Goal: Transaction & Acquisition: Book appointment/travel/reservation

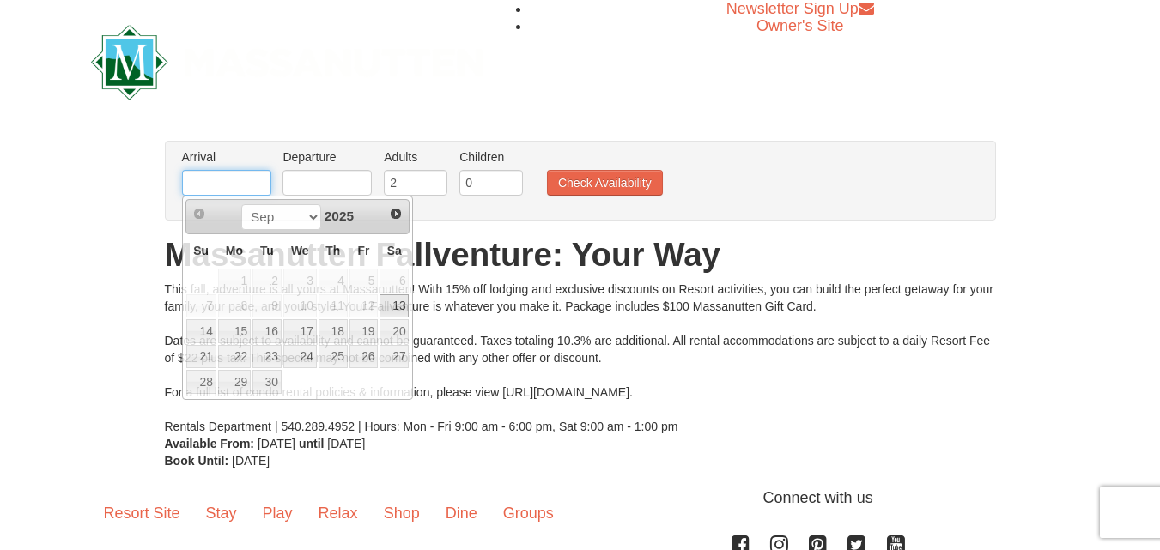
click at [233, 186] on input "text" at bounding box center [226, 183] width 89 height 26
click at [306, 216] on select "Sep Oct Nov Dec" at bounding box center [281, 217] width 80 height 26
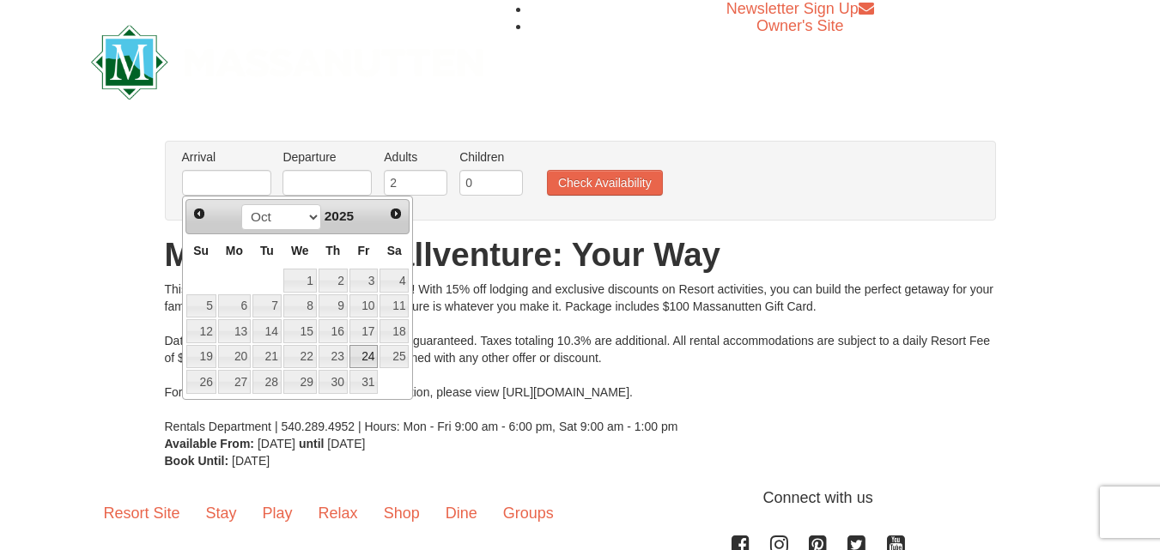
click at [360, 354] on link "24" at bounding box center [364, 357] width 29 height 24
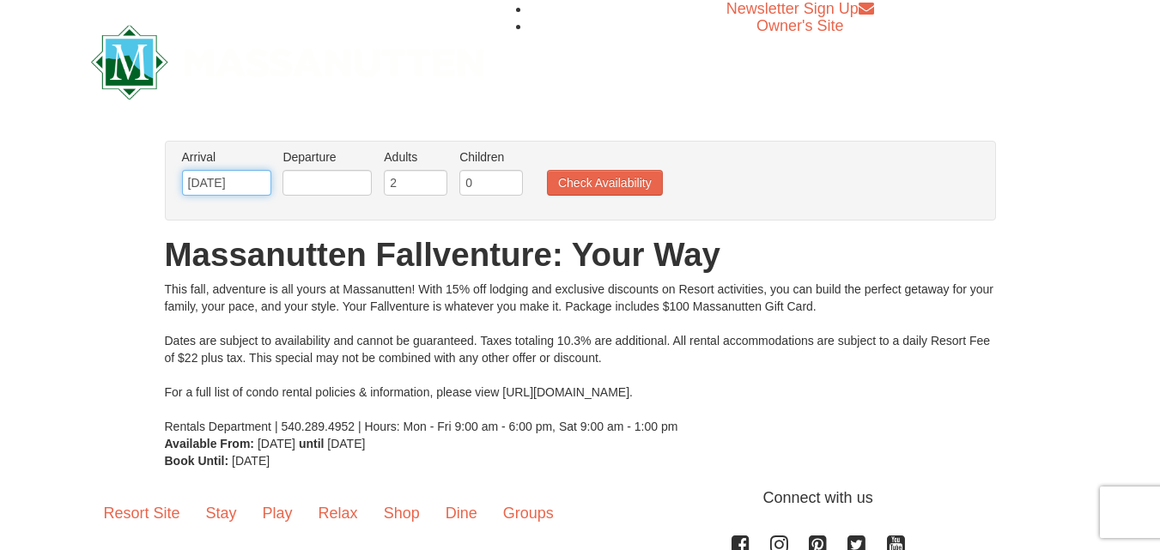
click at [234, 189] on input "10/24/2025" at bounding box center [226, 183] width 89 height 26
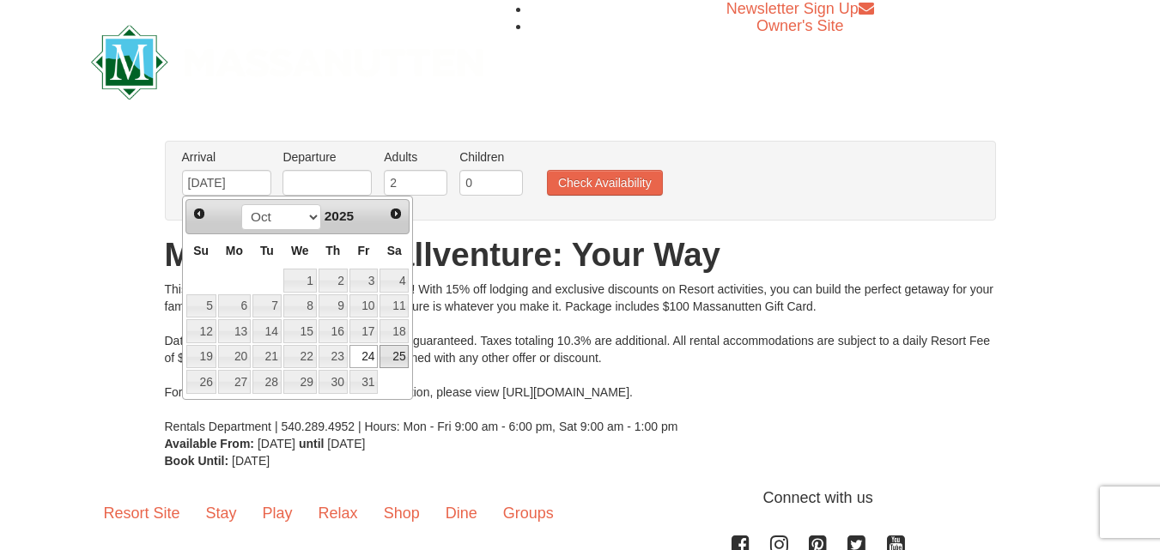
click at [388, 352] on link "25" at bounding box center [394, 357] width 29 height 24
type input "[DATE]"
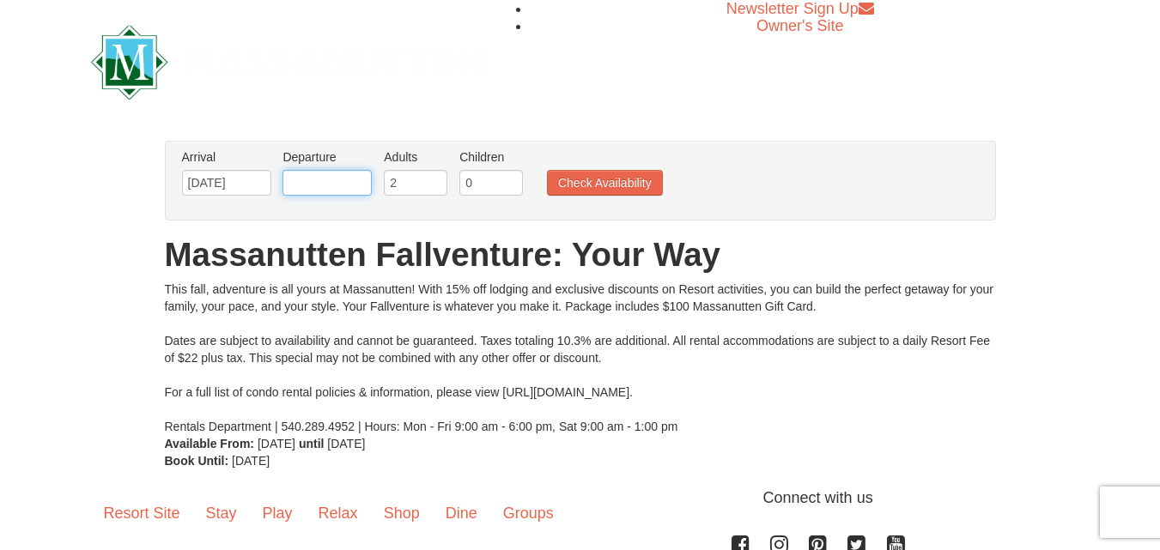
click at [328, 186] on input "text" at bounding box center [327, 183] width 89 height 26
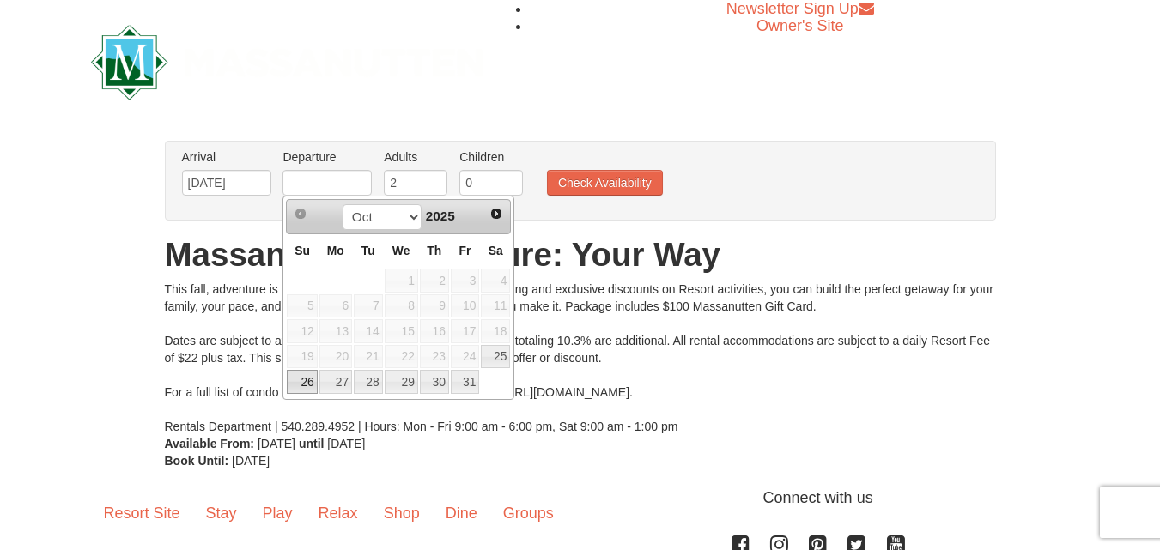
click at [304, 379] on link "26" at bounding box center [302, 382] width 30 height 24
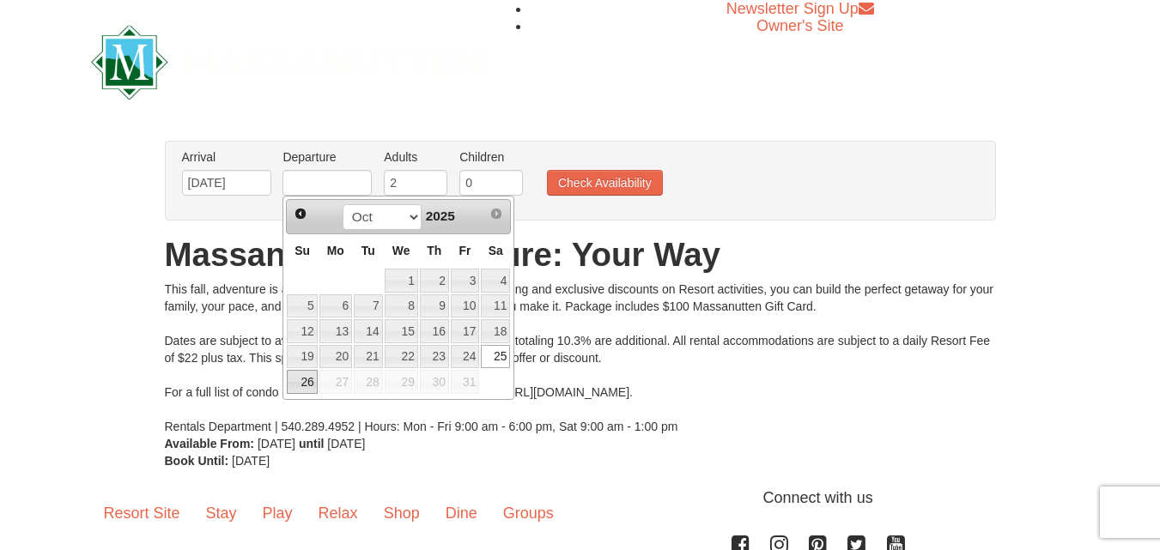
type input "[DATE]"
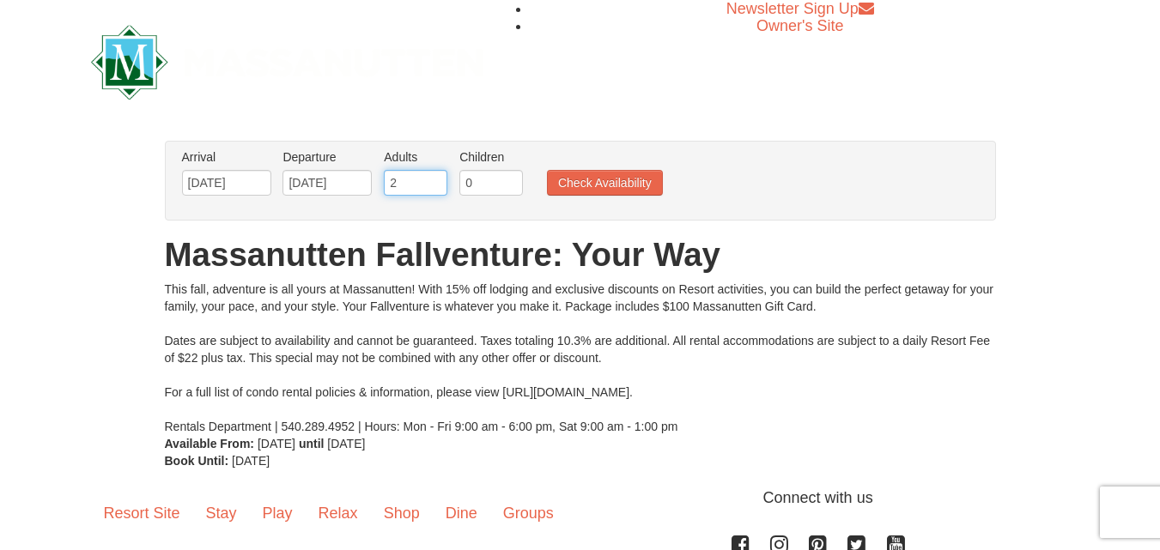
click at [409, 178] on input "2" at bounding box center [416, 183] width 64 height 26
click at [435, 180] on input "3" at bounding box center [416, 183] width 64 height 26
click at [435, 180] on input "4" at bounding box center [416, 183] width 64 height 26
type input "5"
click at [437, 180] on input "5" at bounding box center [416, 183] width 64 height 26
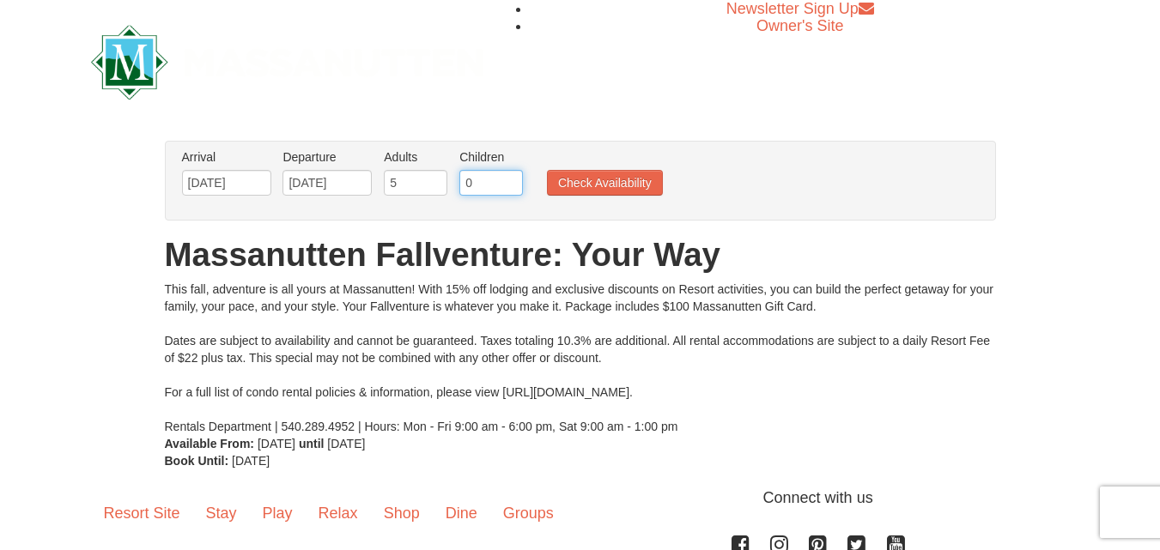
click at [490, 178] on input "0" at bounding box center [491, 183] width 64 height 26
type input "1"
click at [508, 179] on input "1" at bounding box center [491, 183] width 64 height 26
click at [427, 179] on input "5" at bounding box center [416, 183] width 64 height 26
type input "4"
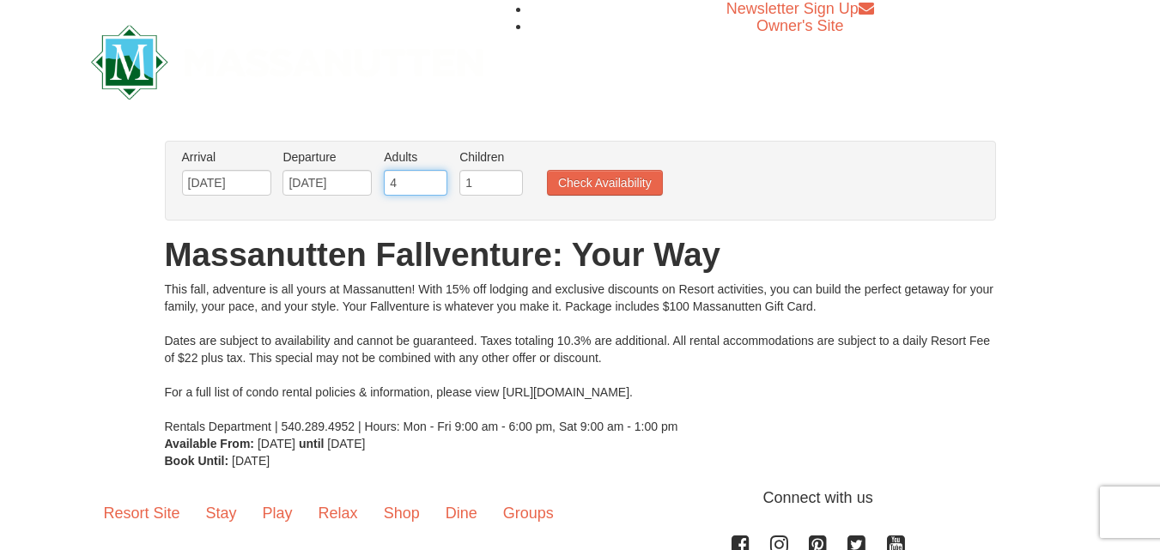
click at [436, 187] on input "4" at bounding box center [416, 183] width 64 height 26
click at [567, 190] on button "Check Availability" at bounding box center [605, 183] width 116 height 26
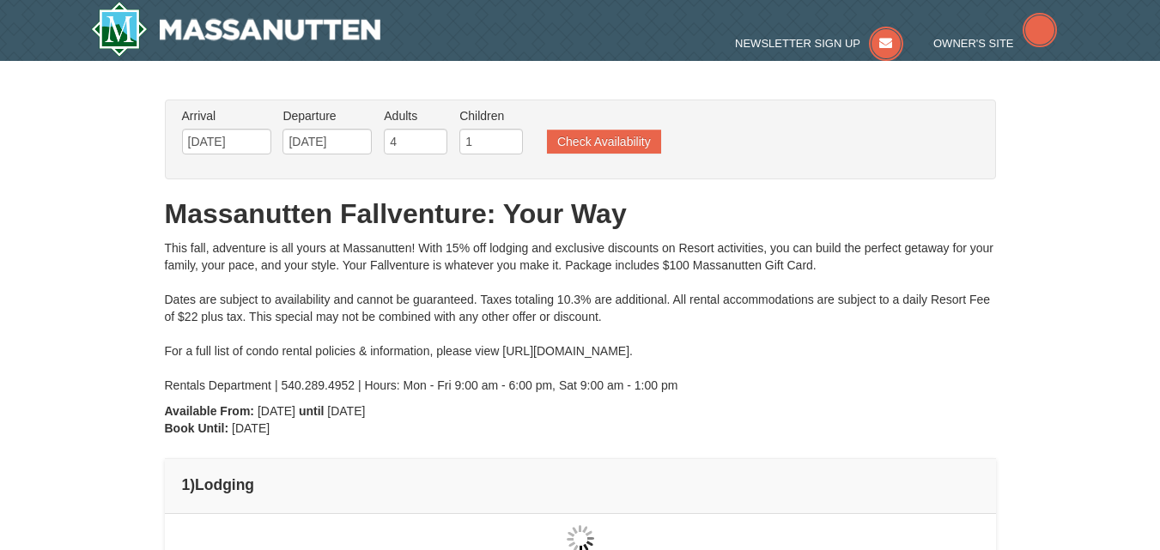
type input "[DATE]"
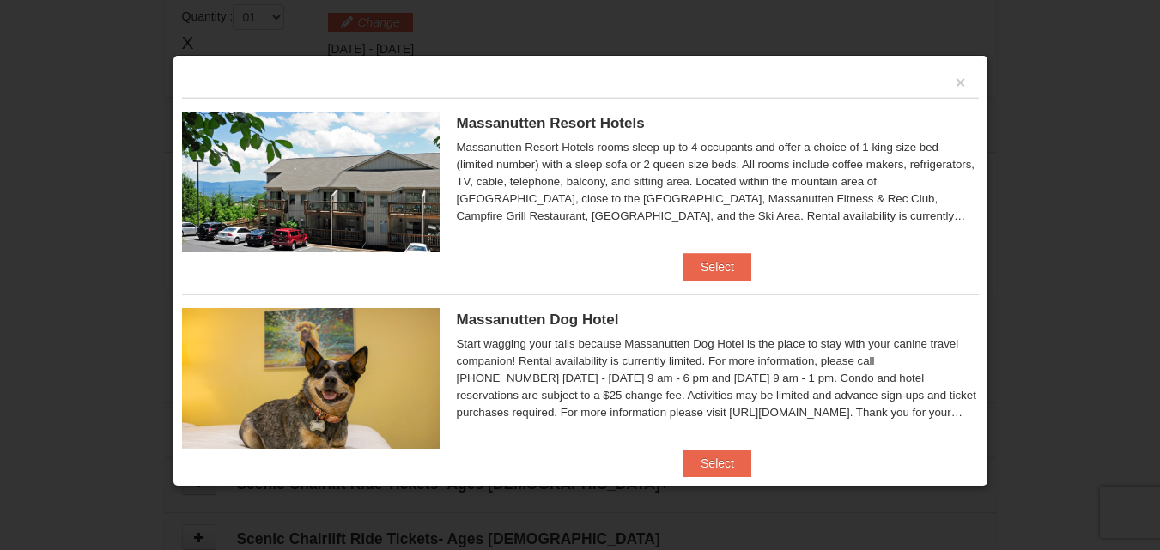
scroll to position [30, 0]
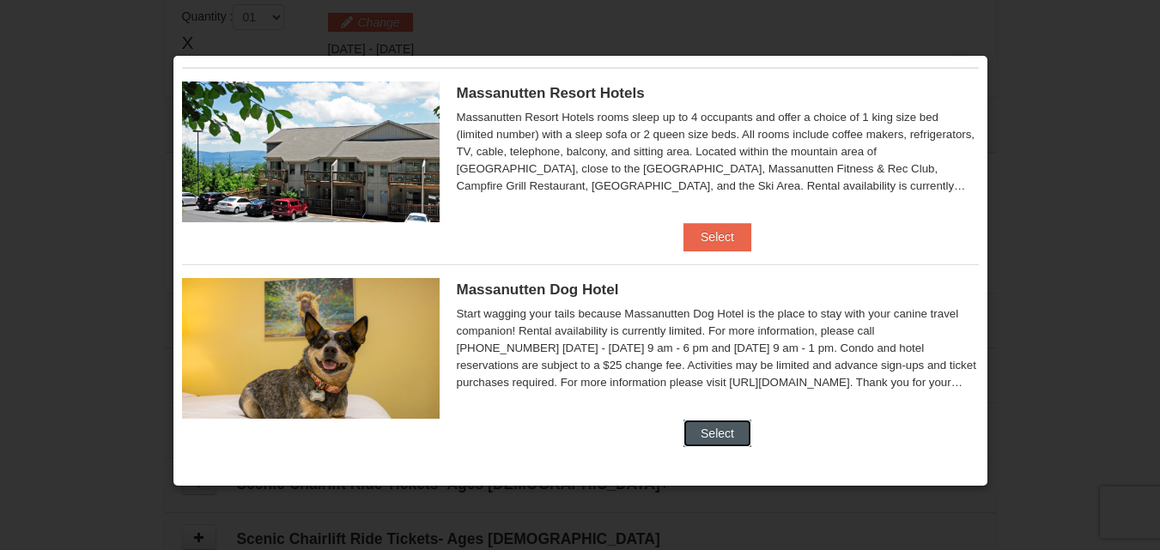
click at [719, 434] on button "Select" at bounding box center [718, 433] width 68 height 27
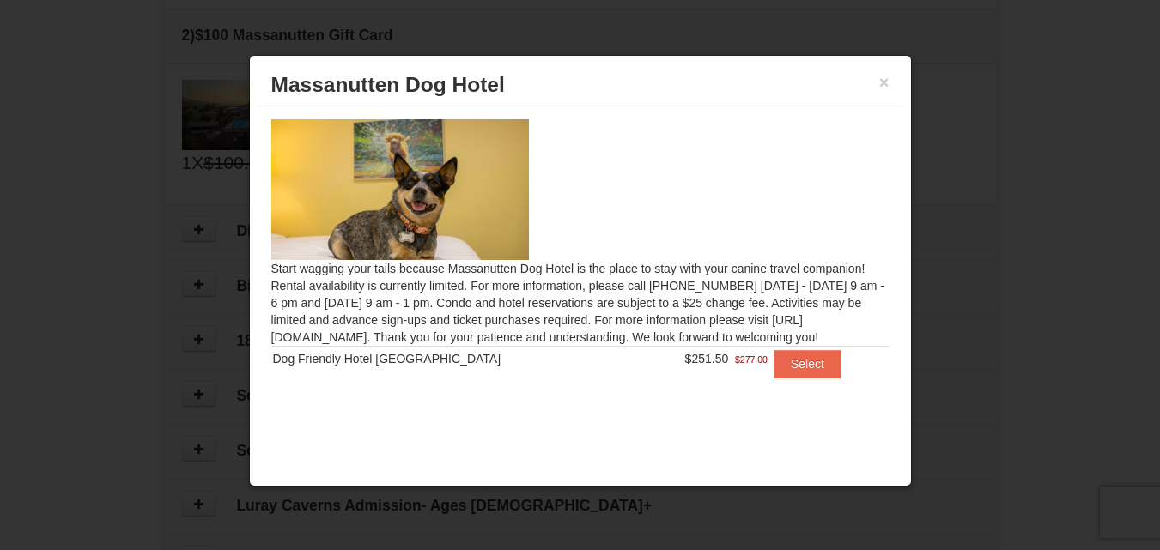
scroll to position [668, 0]
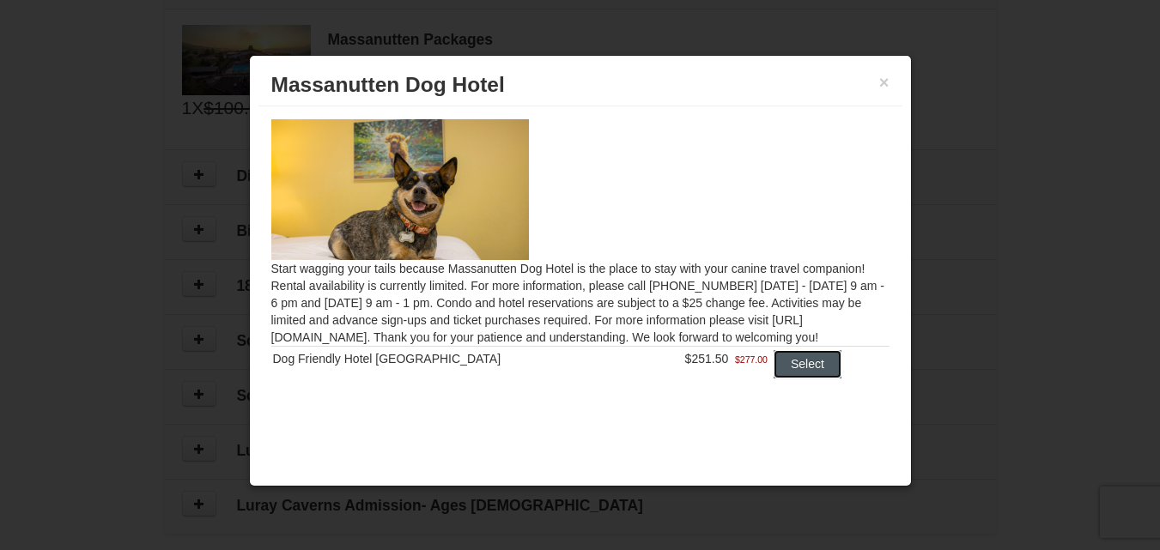
click at [774, 370] on button "Select" at bounding box center [808, 363] width 68 height 27
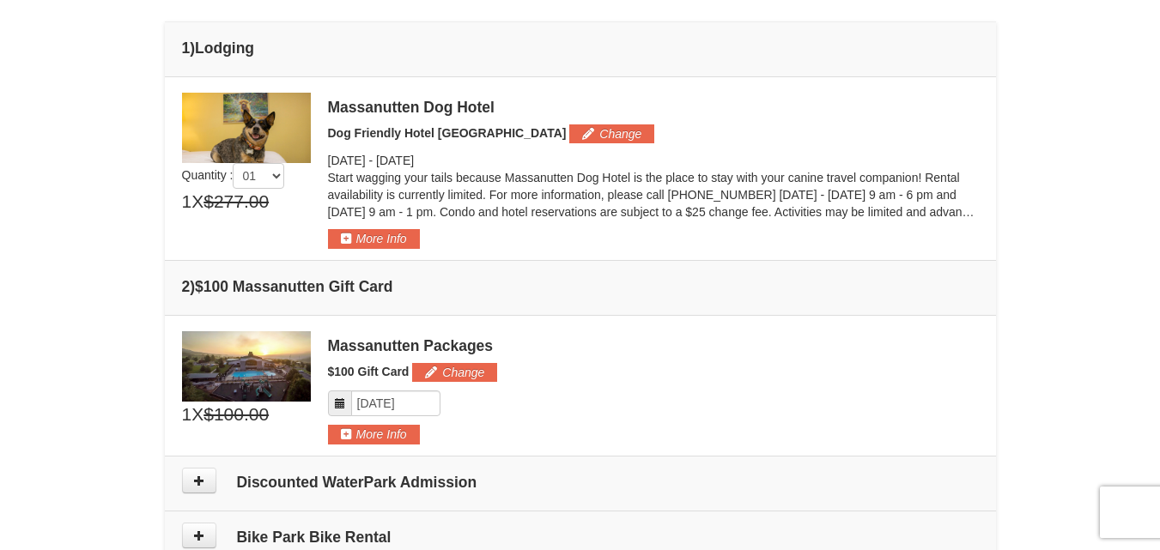
scroll to position [170, 0]
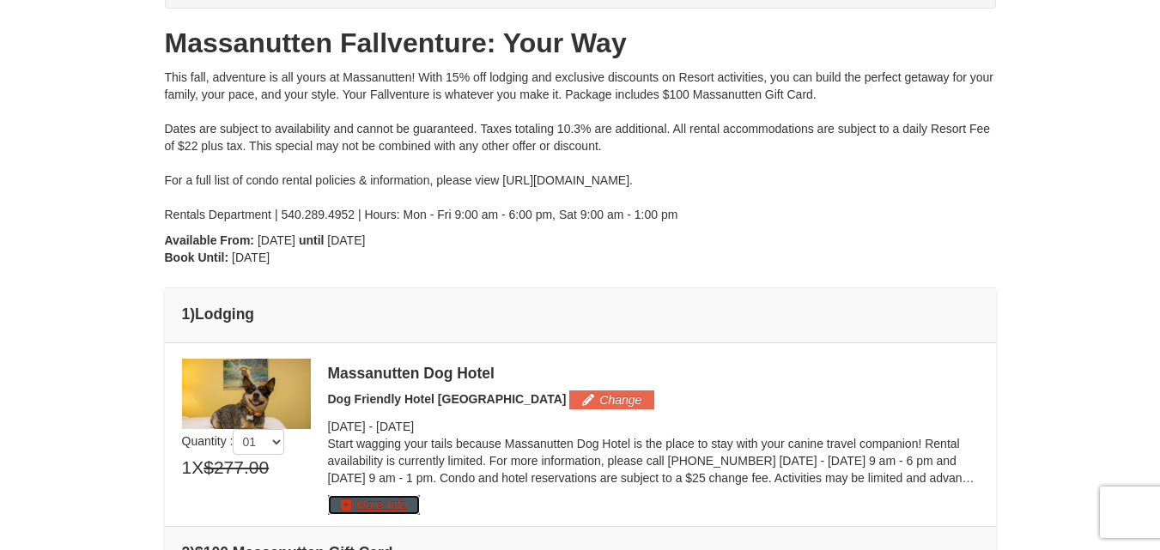
click at [403, 514] on button "More Info" at bounding box center [374, 505] width 92 height 19
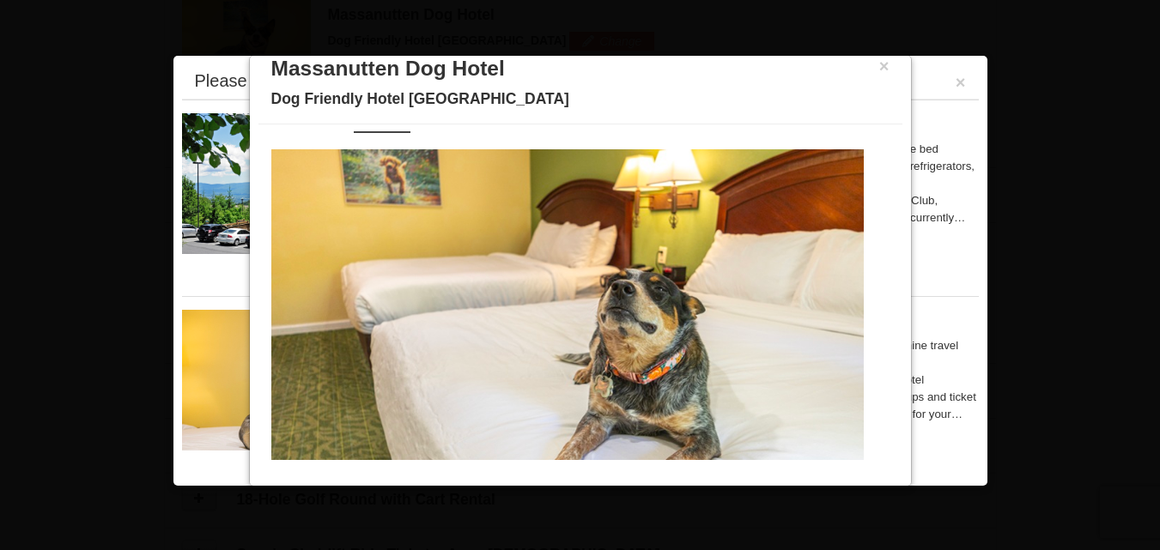
scroll to position [0, 0]
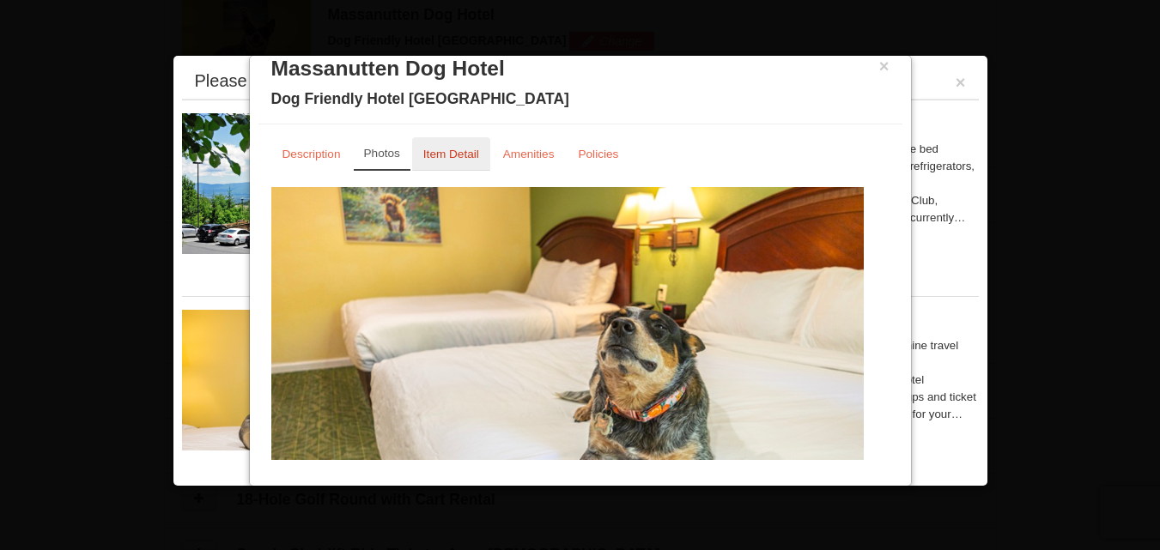
click at [444, 155] on small "Item Detail" at bounding box center [451, 154] width 56 height 13
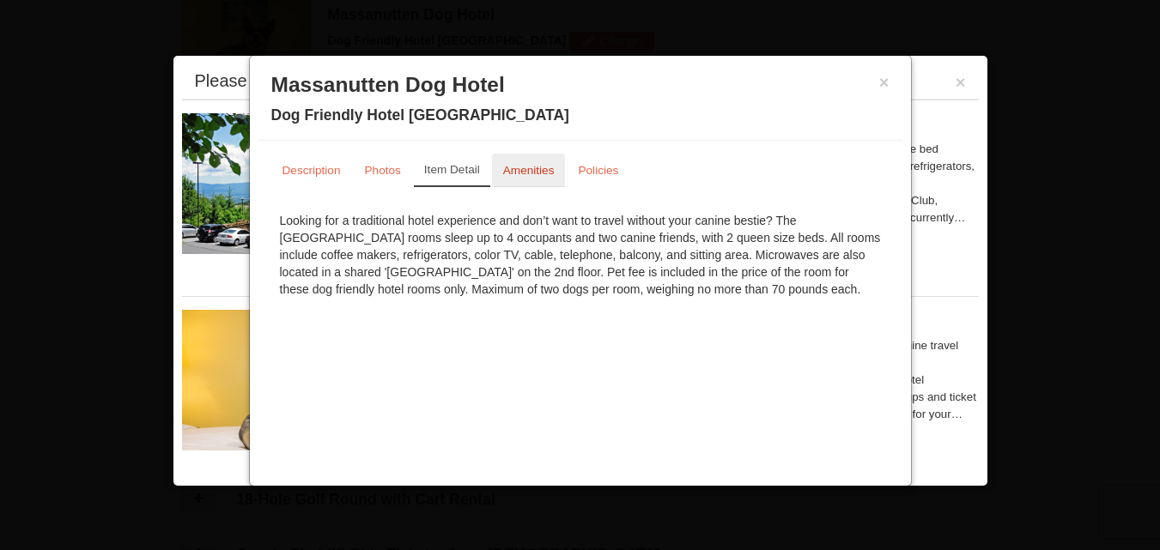
click at [527, 173] on small "Amenities" at bounding box center [529, 170] width 52 height 13
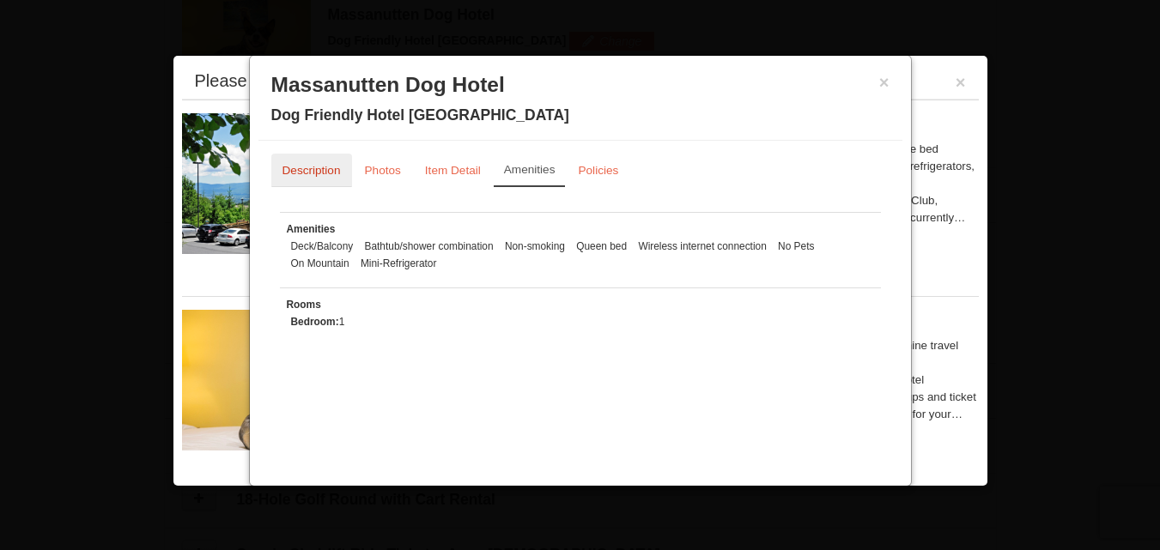
click at [338, 173] on small "Description" at bounding box center [312, 170] width 58 height 13
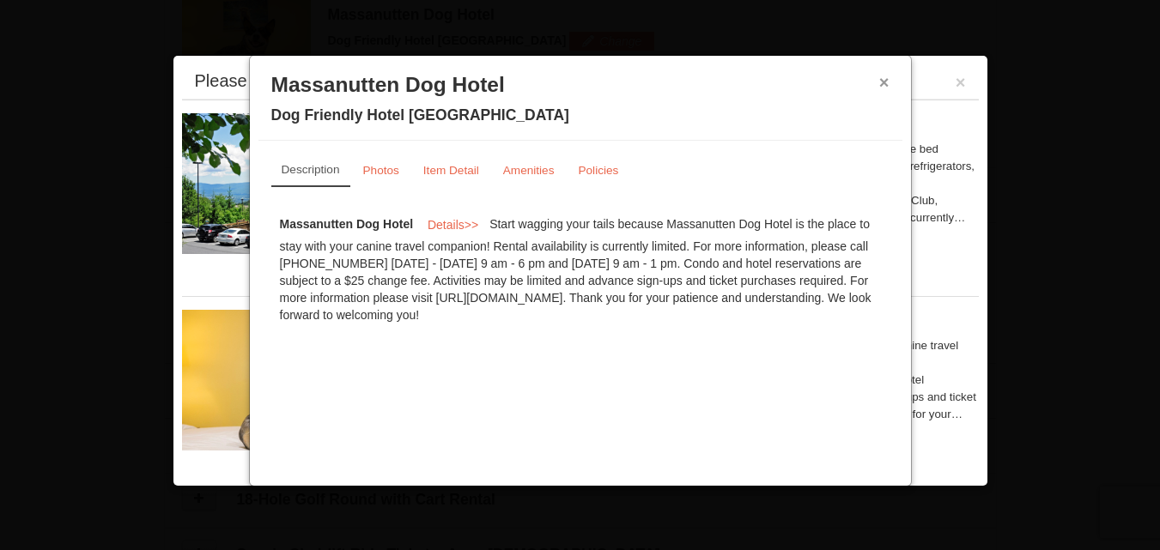
click at [880, 82] on button "×" at bounding box center [884, 82] width 10 height 17
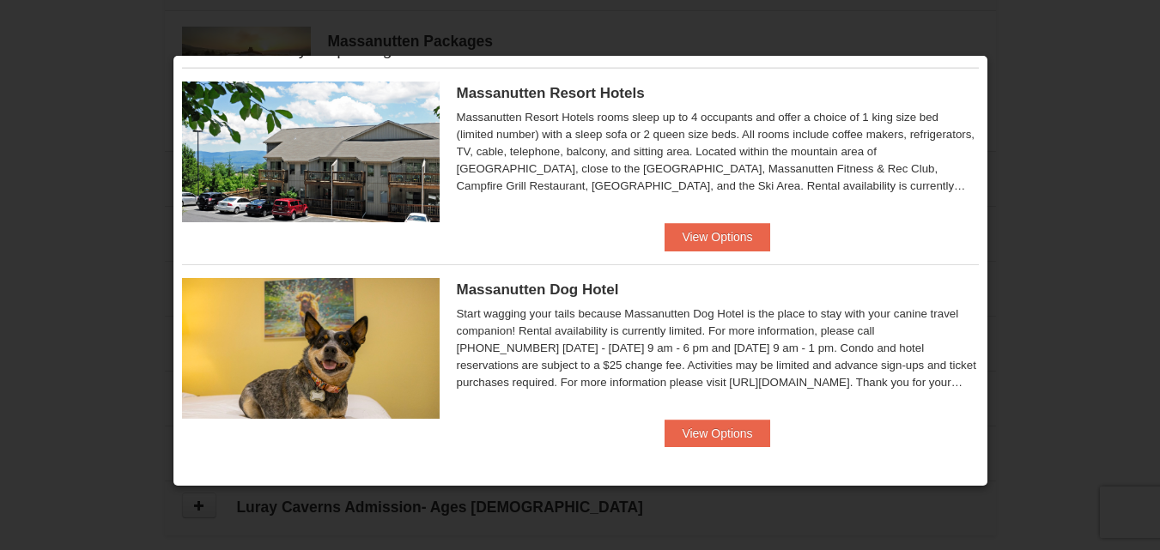
scroll to position [958, 0]
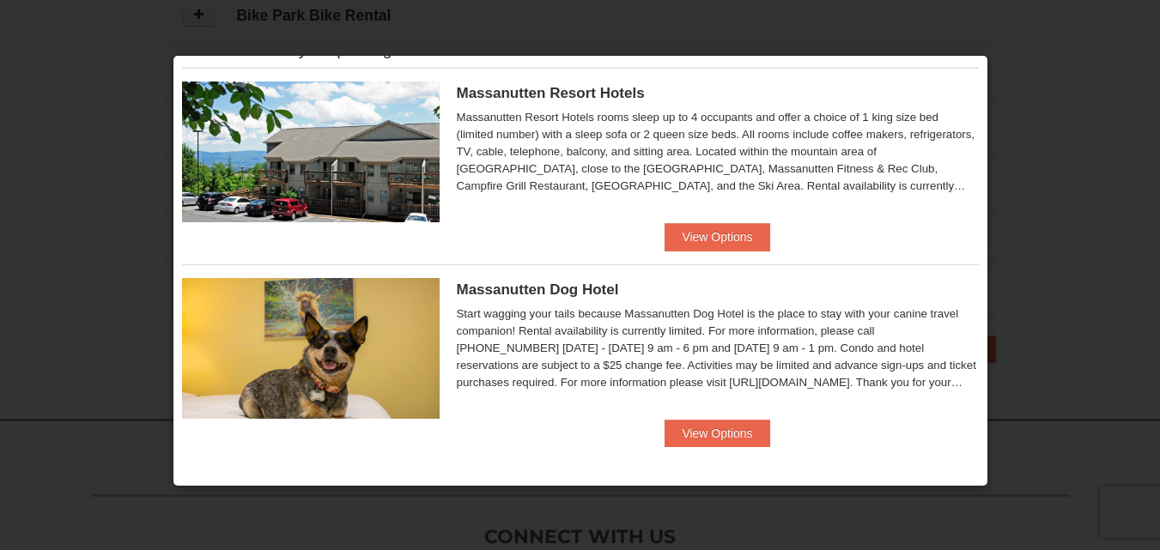
click at [695, 450] on ul "Massanutten Resort Hotels Hotel Queen Room Package Price $306.50 Save $20.50 Ma…" at bounding box center [580, 264] width 797 height 392
click at [703, 443] on button "View Options" at bounding box center [717, 433] width 105 height 27
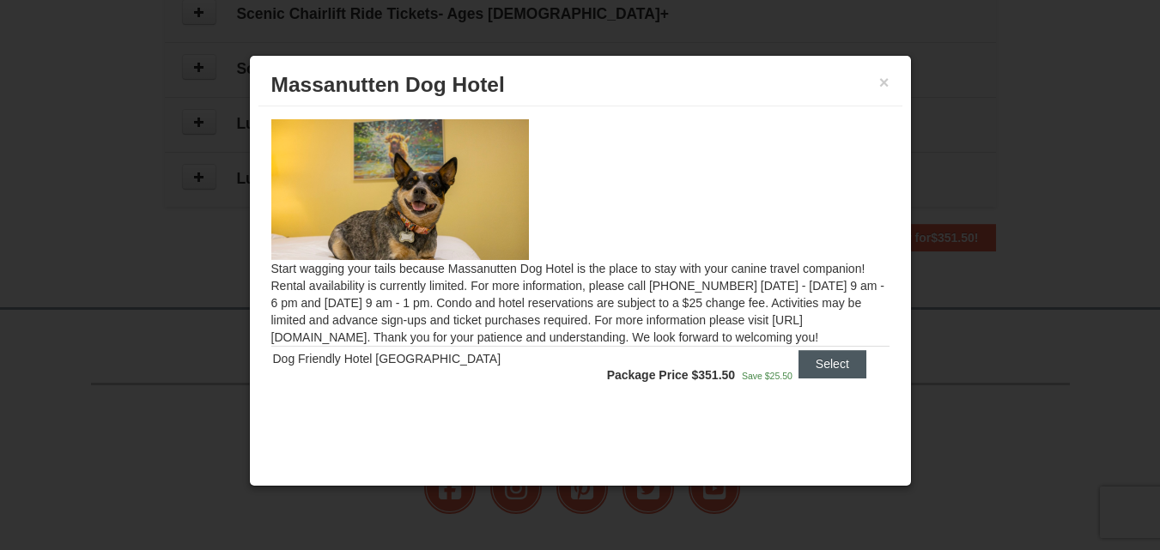
scroll to position [1239, 0]
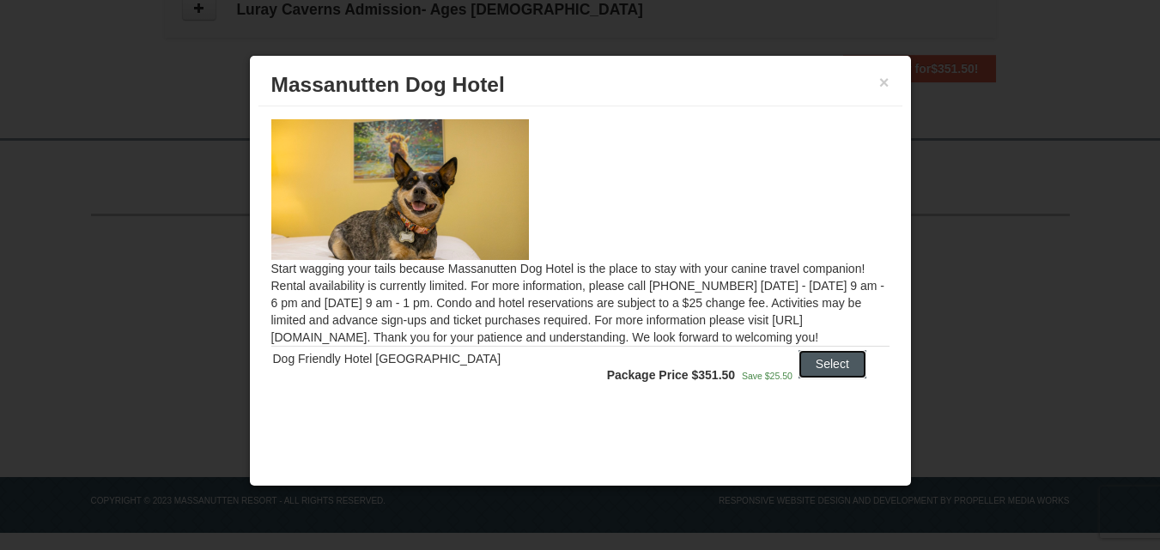
click at [816, 368] on button "Select" at bounding box center [833, 363] width 68 height 27
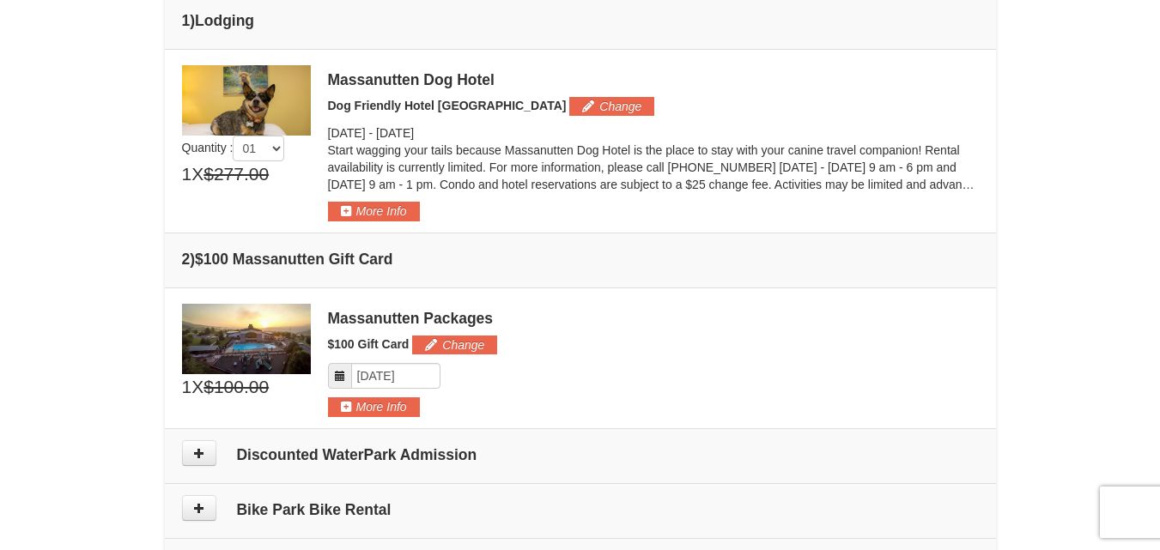
scroll to position [524, 0]
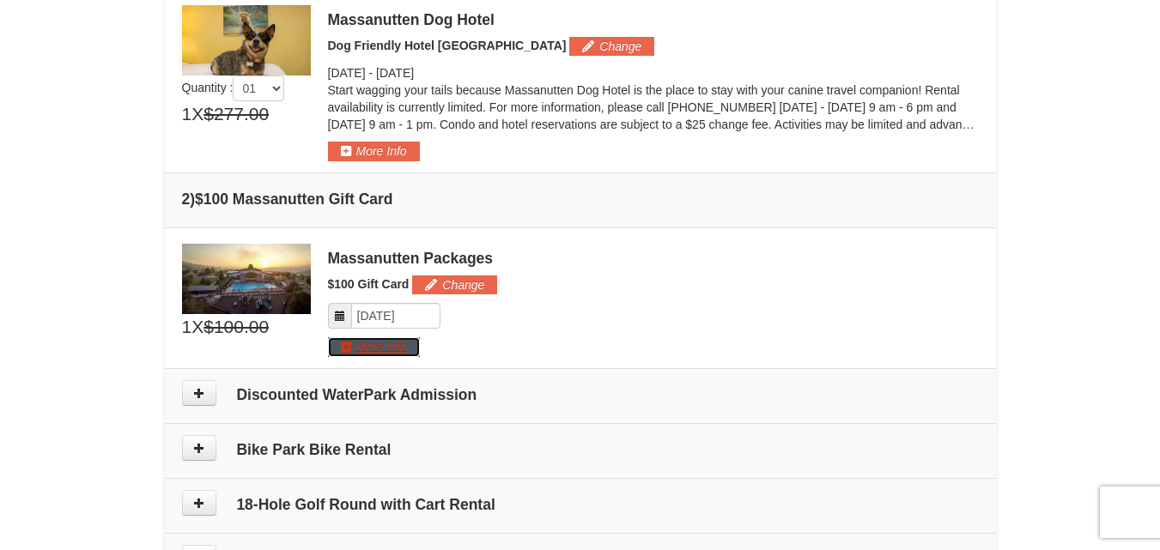
click at [415, 350] on button "More Info" at bounding box center [374, 346] width 92 height 19
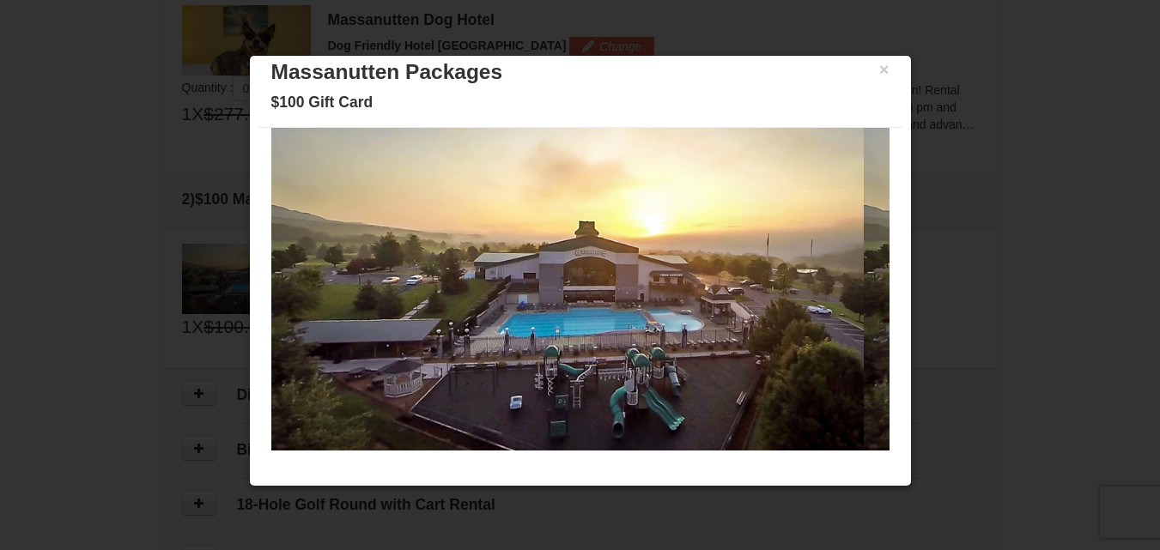
scroll to position [16, 0]
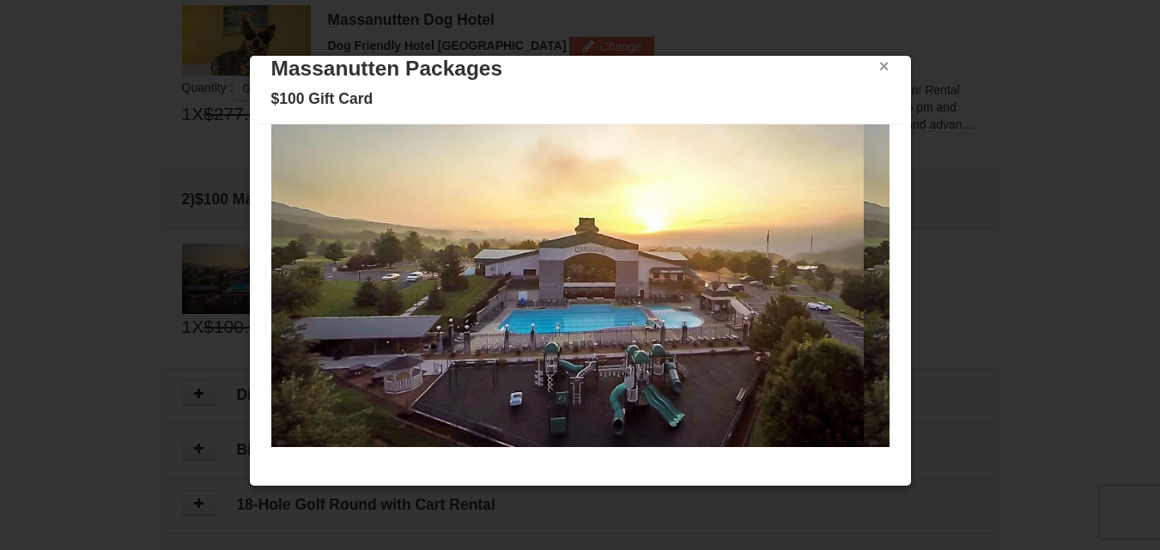
click at [879, 65] on button "×" at bounding box center [884, 66] width 10 height 17
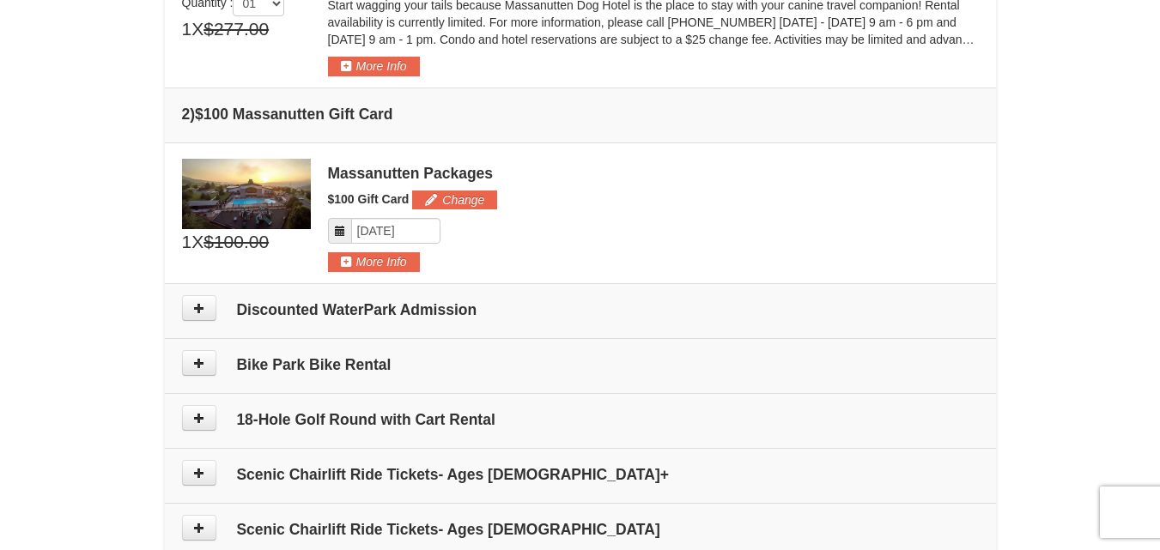
scroll to position [666, 0]
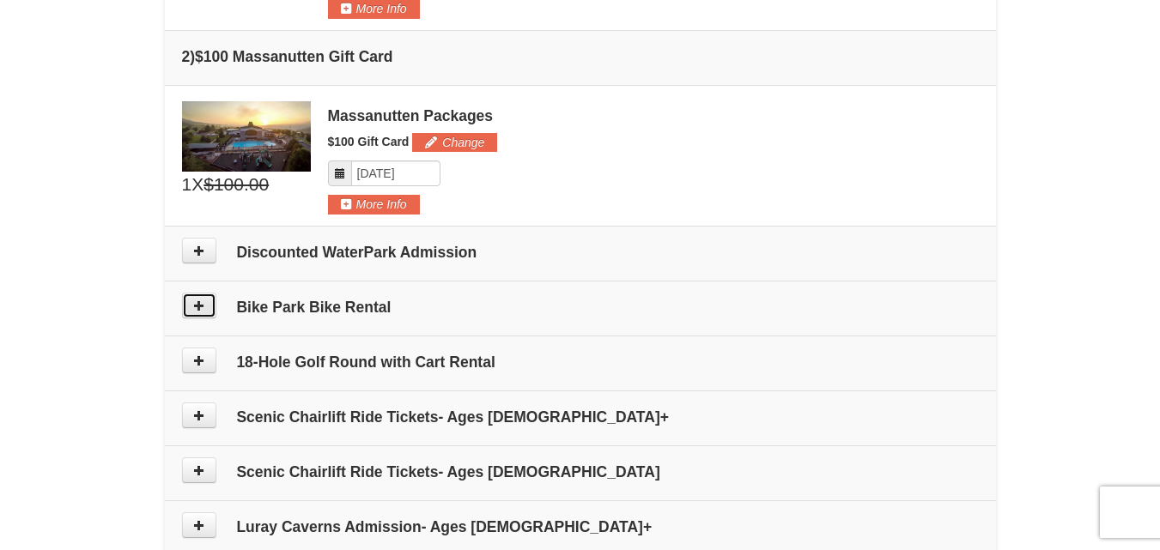
click at [194, 313] on button at bounding box center [199, 306] width 34 height 26
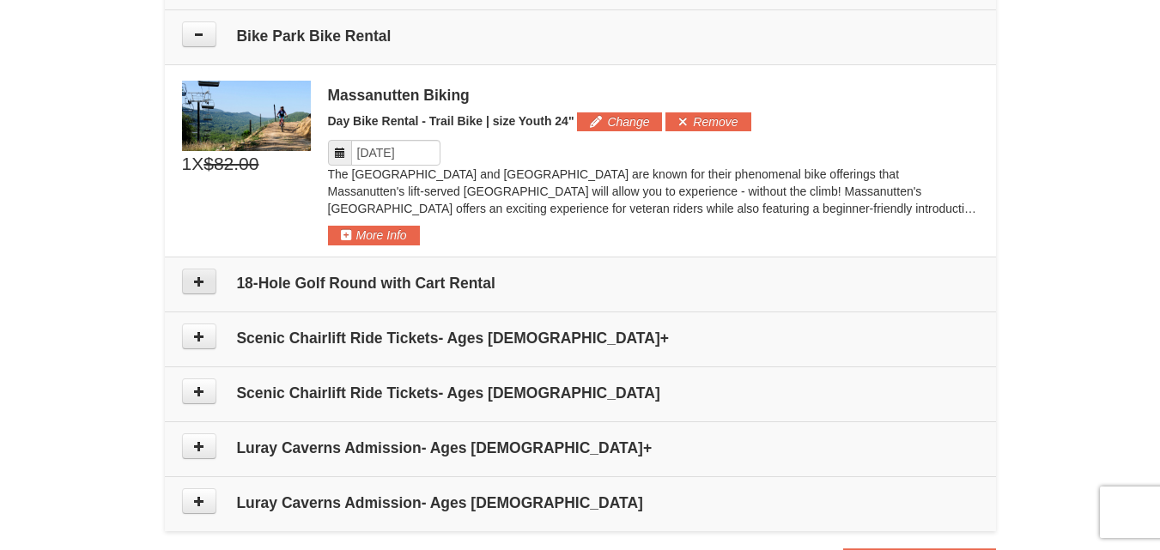
scroll to position [947, 0]
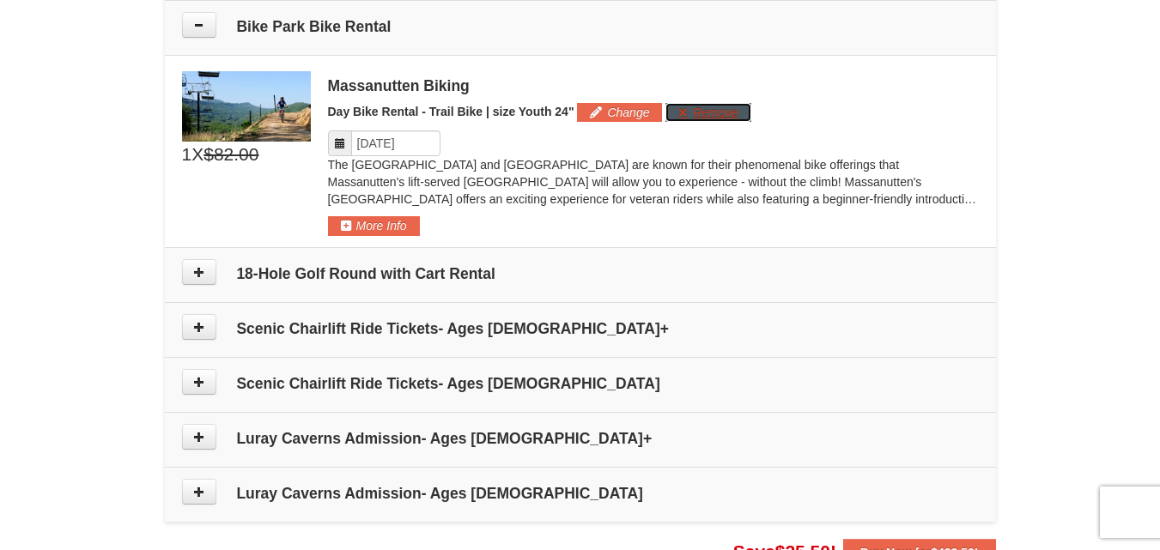
click at [690, 113] on button "Remove" at bounding box center [708, 112] width 85 height 19
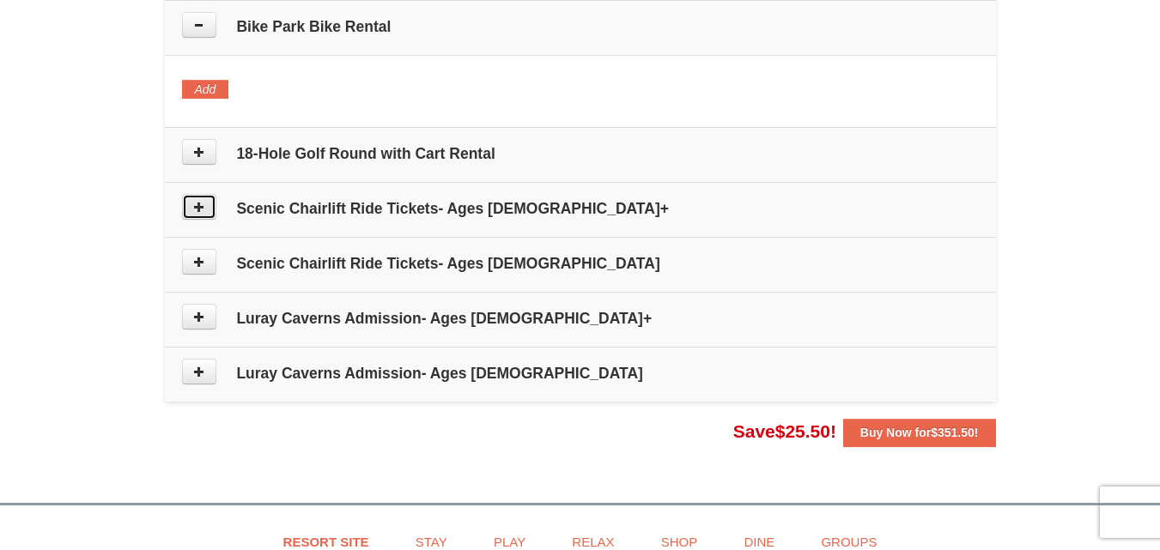
click at [194, 210] on icon at bounding box center [199, 207] width 12 height 12
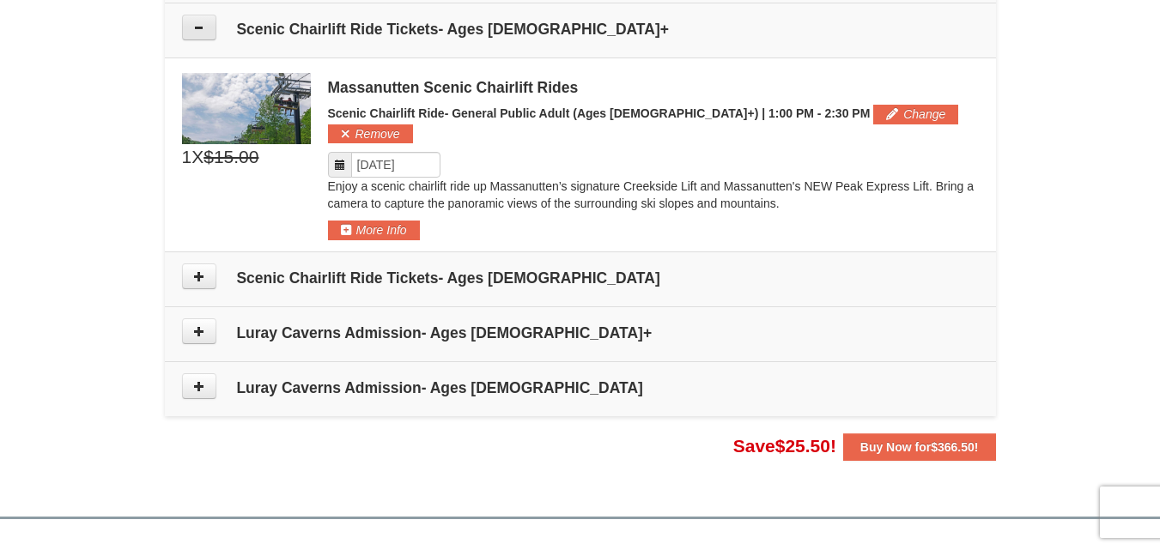
scroll to position [1130, 0]
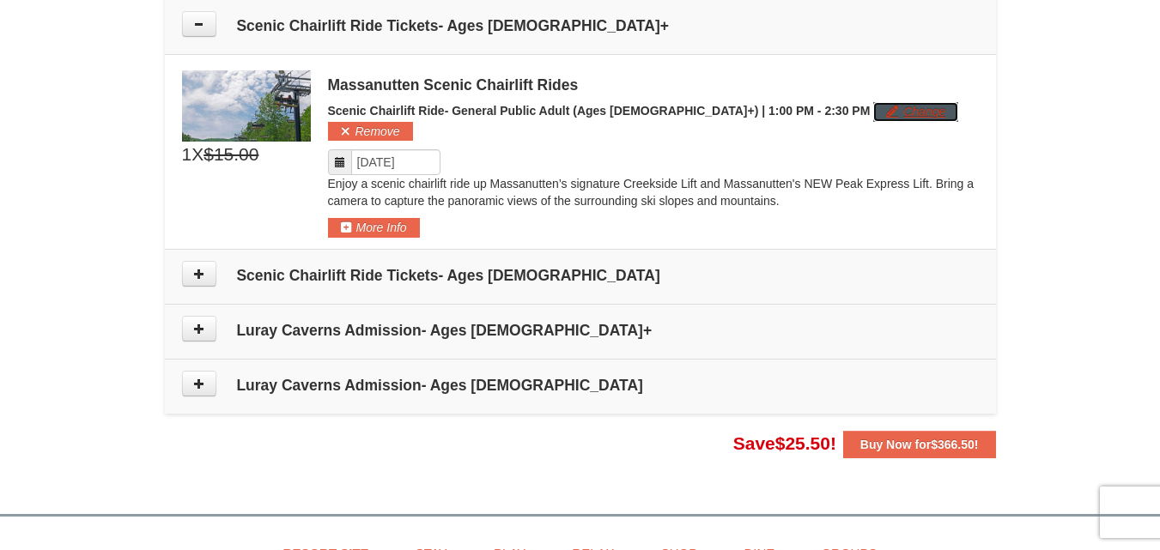
click at [873, 115] on button "Change" at bounding box center [915, 111] width 85 height 19
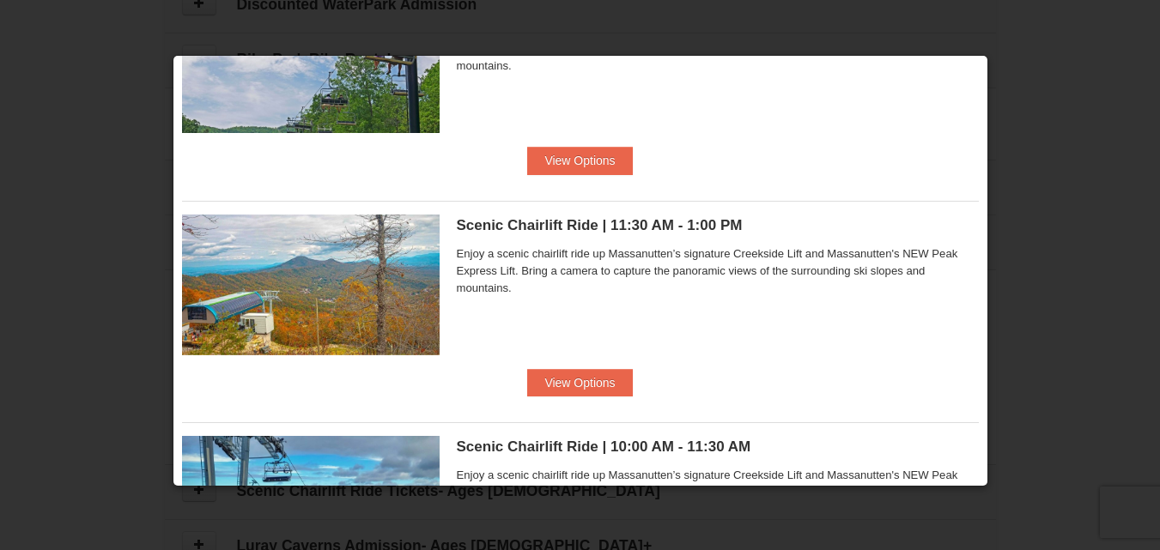
scroll to position [0, 0]
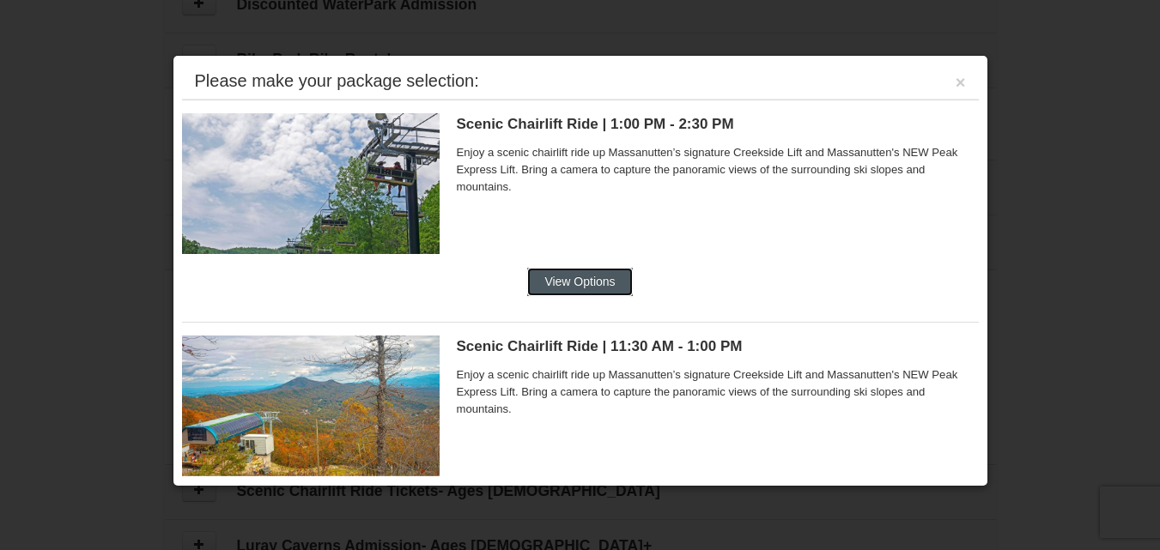
click at [544, 283] on button "View Options" at bounding box center [579, 281] width 105 height 27
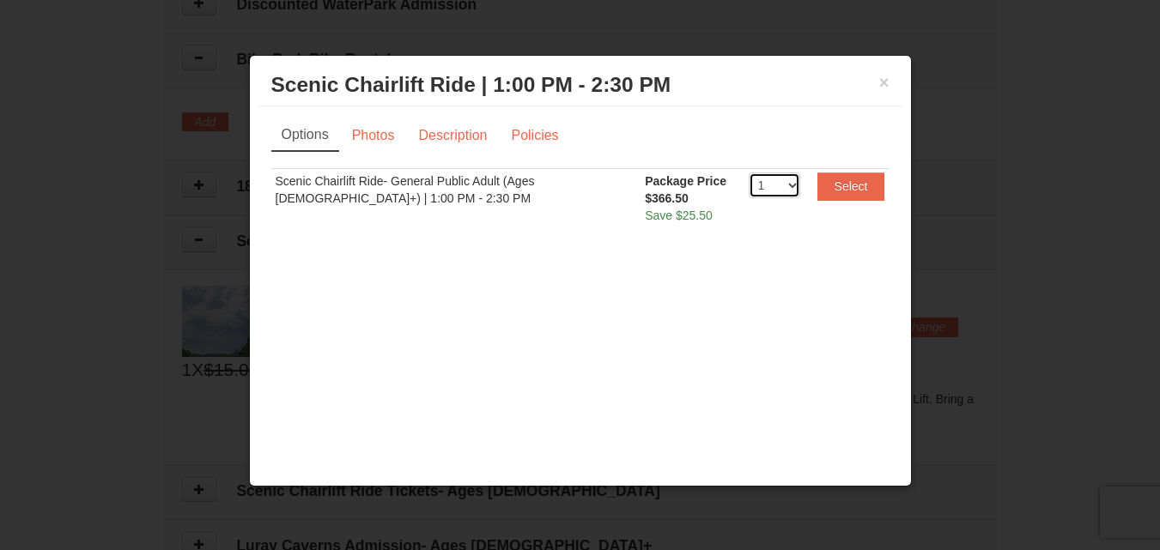
click at [797, 187] on select "1 2 3 4 5 6 7 8 9 10 11 12 13 14 15 16 17 18 19 20" at bounding box center [775, 186] width 52 height 26
select select "5"
click at [749, 173] on select "1 2 3 4 5 6 7 8 9 10 11 12 13 14 15 16 17 18 19 20" at bounding box center [775, 186] width 52 height 26
click at [869, 180] on button "Select" at bounding box center [852, 186] width 68 height 27
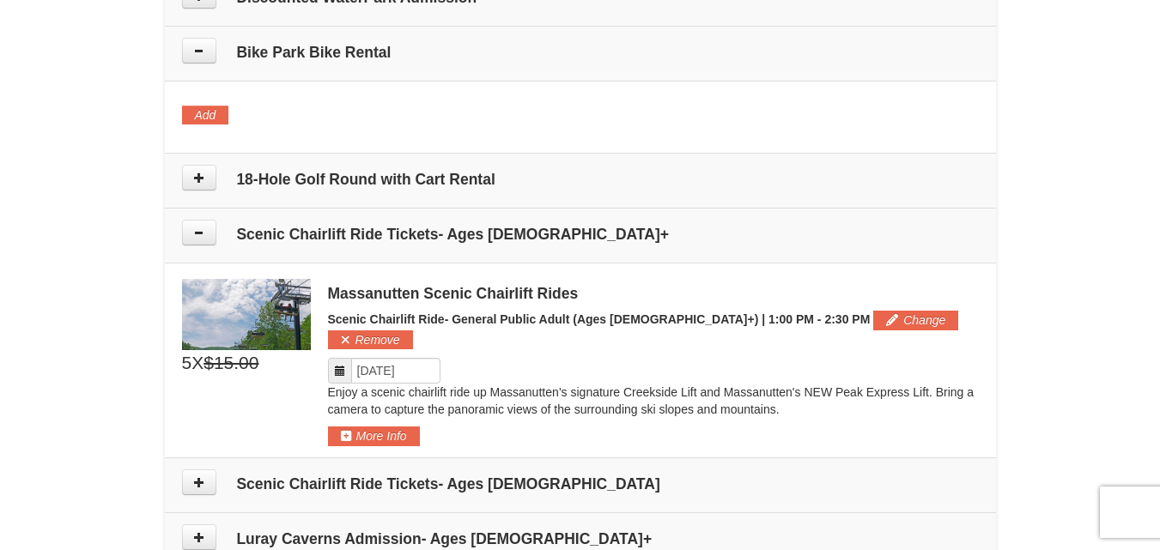
scroll to position [1058, 0]
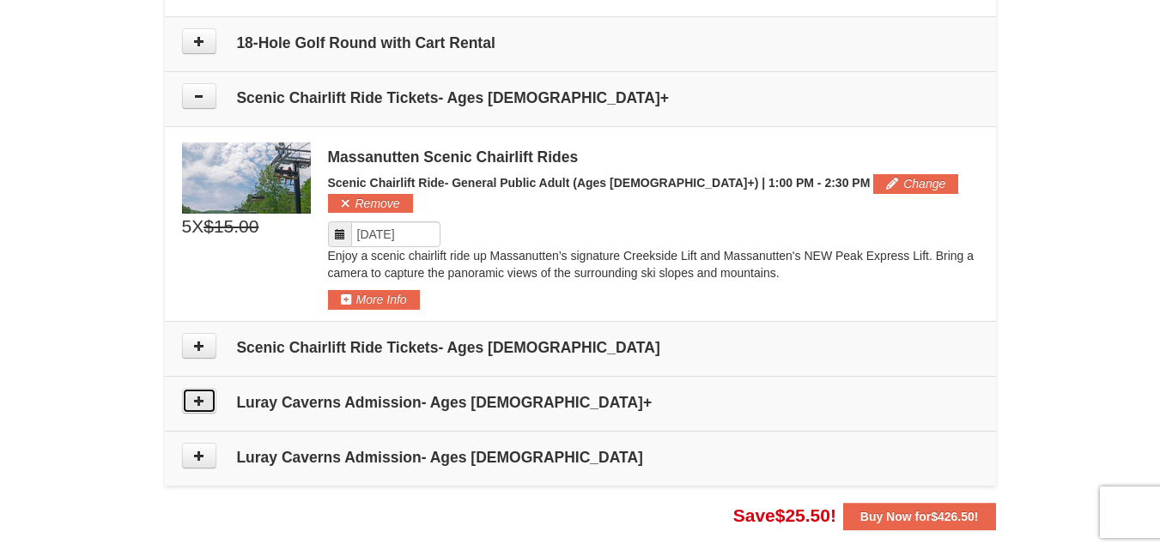
click at [196, 395] on icon at bounding box center [199, 401] width 12 height 12
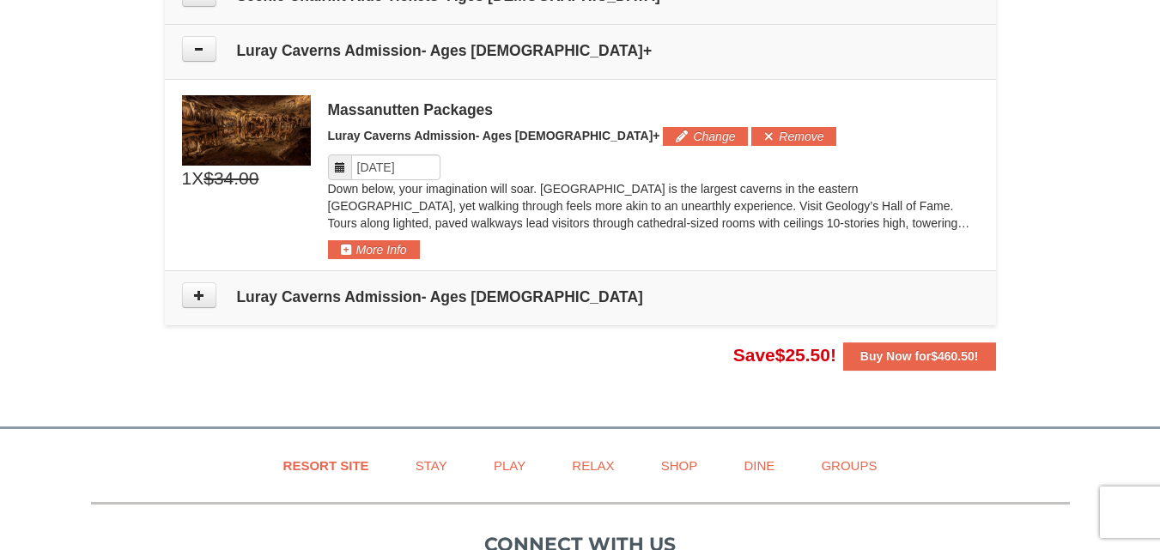
scroll to position [1415, 0]
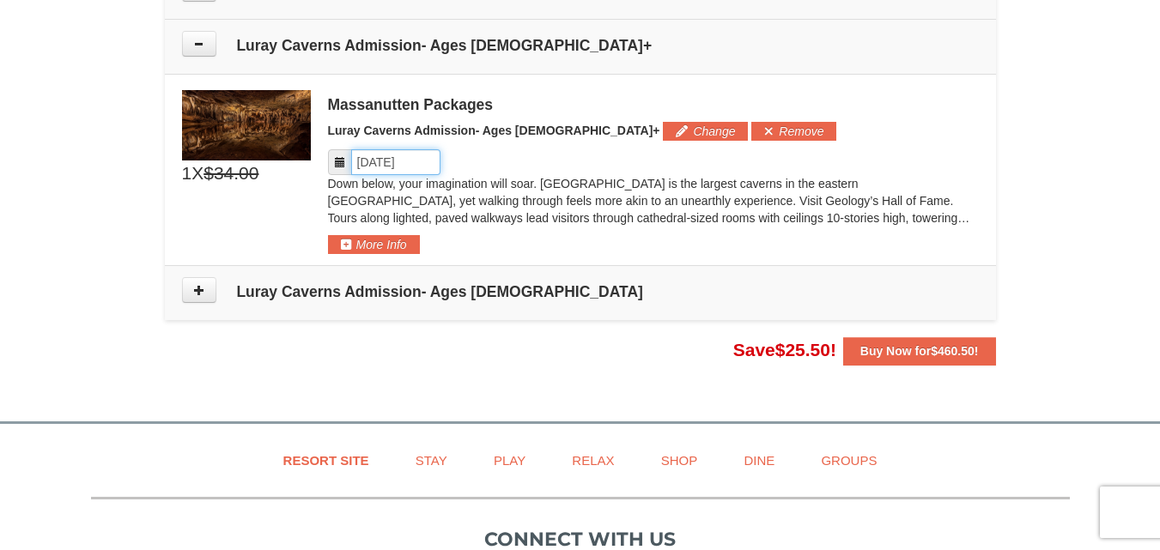
click at [421, 149] on input "Please format dates MM/DD/YYYY" at bounding box center [395, 162] width 89 height 26
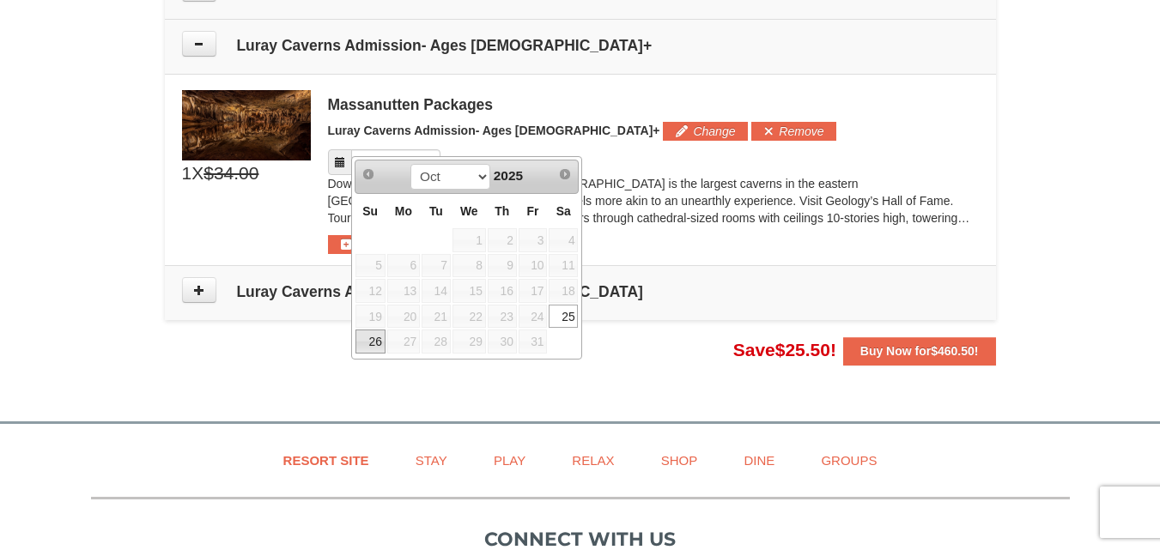
click at [374, 341] on link "26" at bounding box center [371, 342] width 30 height 24
type input "[DATE]"
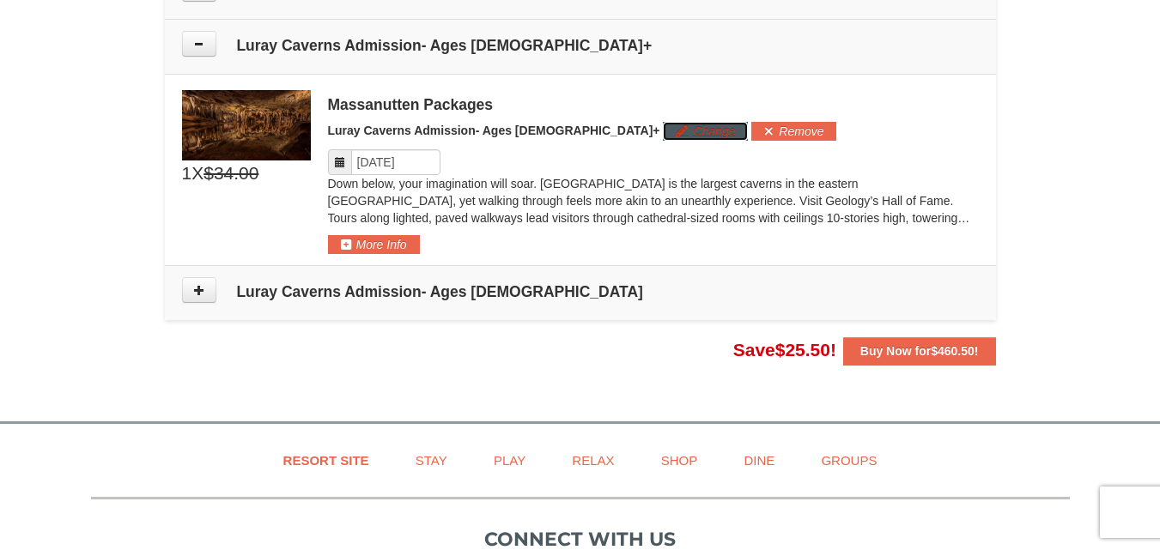
click at [663, 122] on button "Change" at bounding box center [705, 131] width 85 height 19
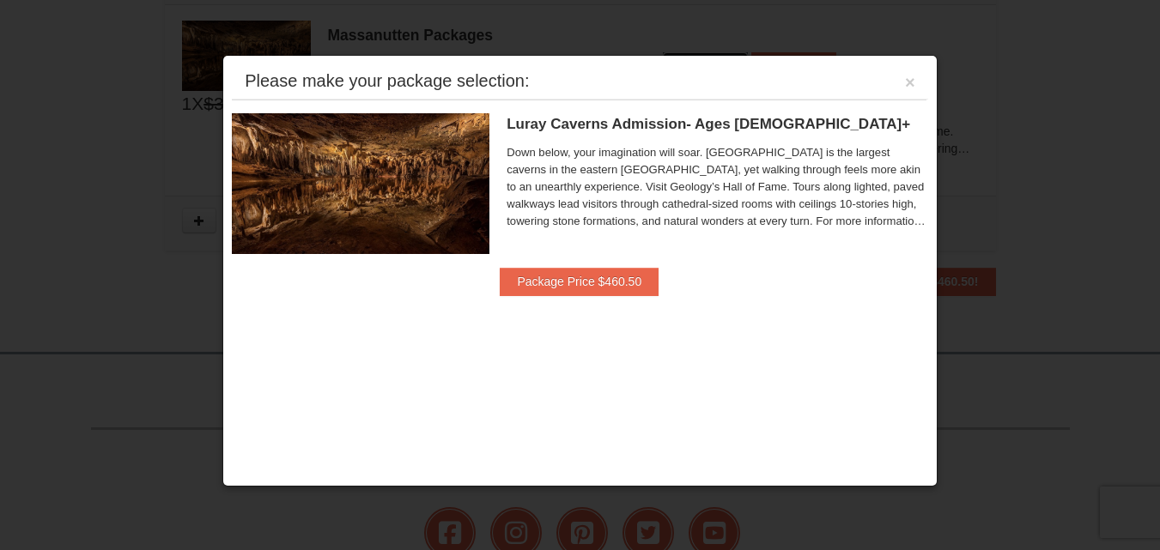
scroll to position [1486, 0]
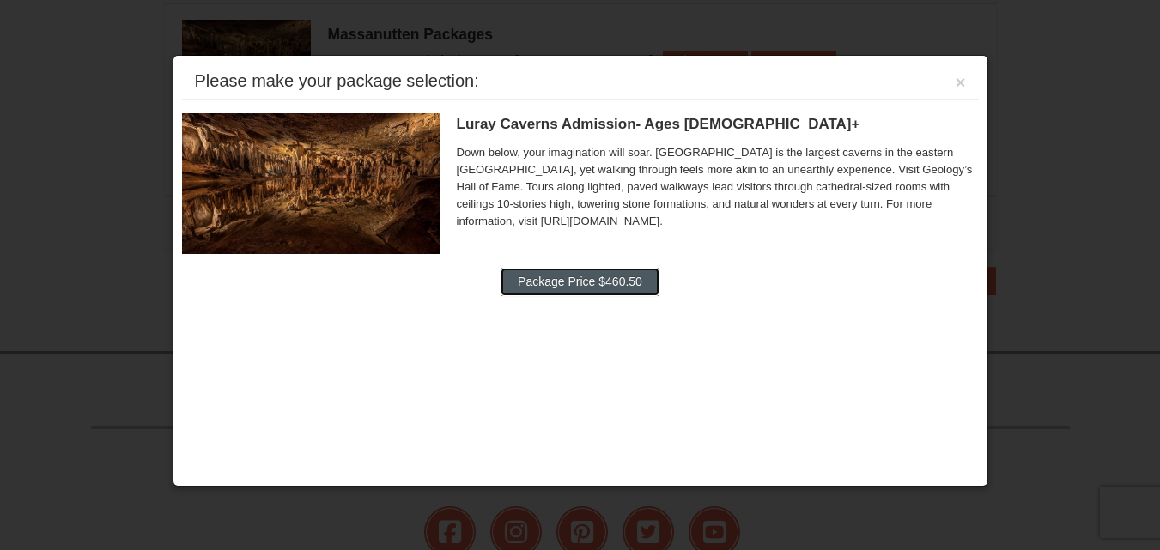
click at [572, 285] on button "Package Price $460.50" at bounding box center [580, 281] width 159 height 27
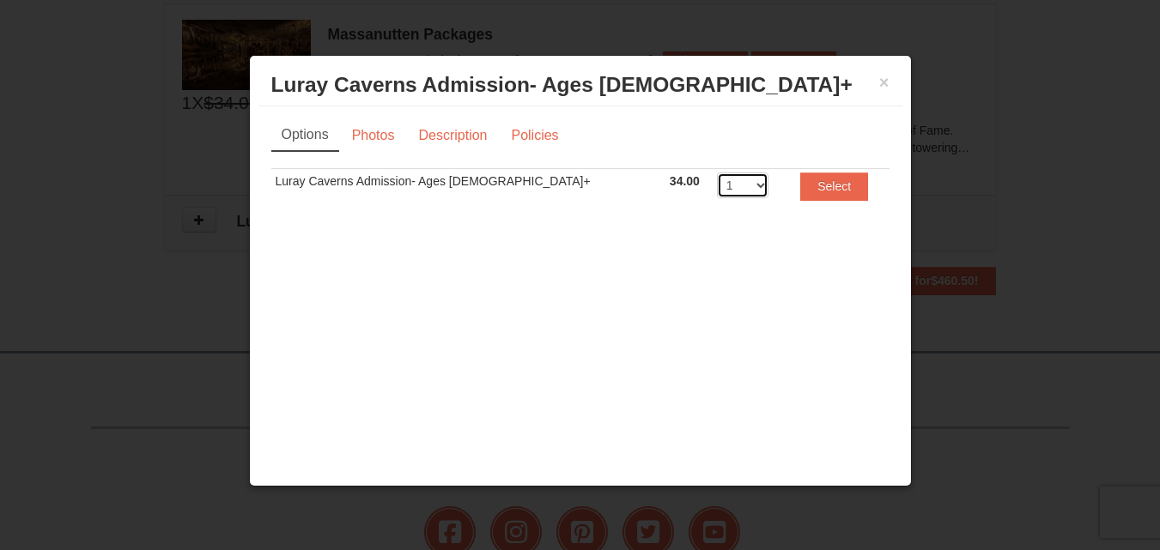
click at [717, 191] on select "1 2 3 4 5 6 7 8 9 10 11 12 13 14 15 16 17 18 19 20" at bounding box center [743, 186] width 52 height 26
select select "5"
click at [717, 173] on select "1 2 3 4 5 6 7 8 9 10 11 12 13 14 15 16 17 18 19 20" at bounding box center [743, 186] width 52 height 26
click at [810, 192] on button "Select" at bounding box center [834, 186] width 68 height 27
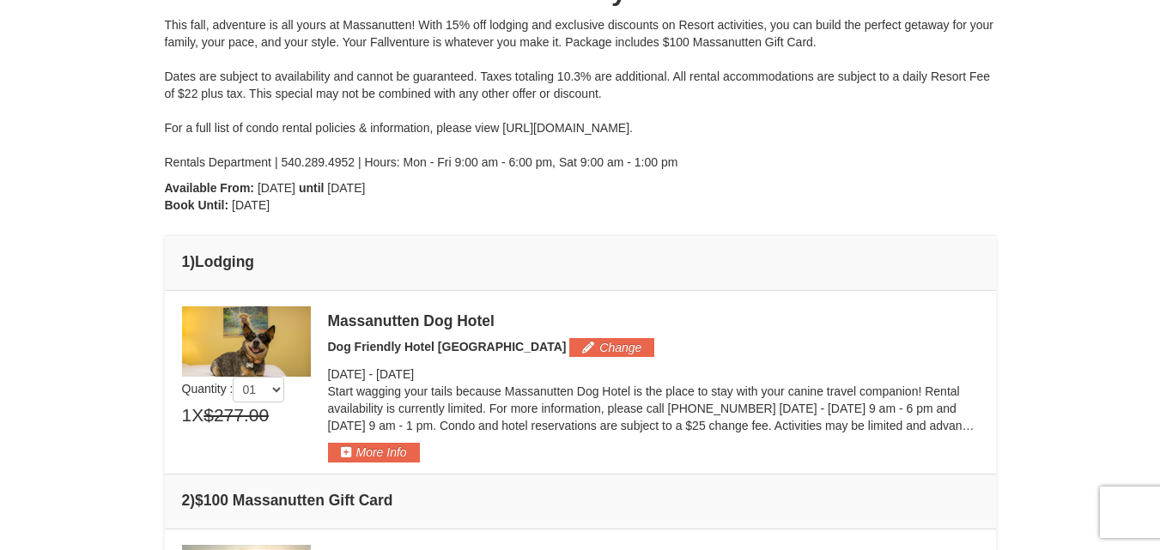
scroll to position [0, 0]
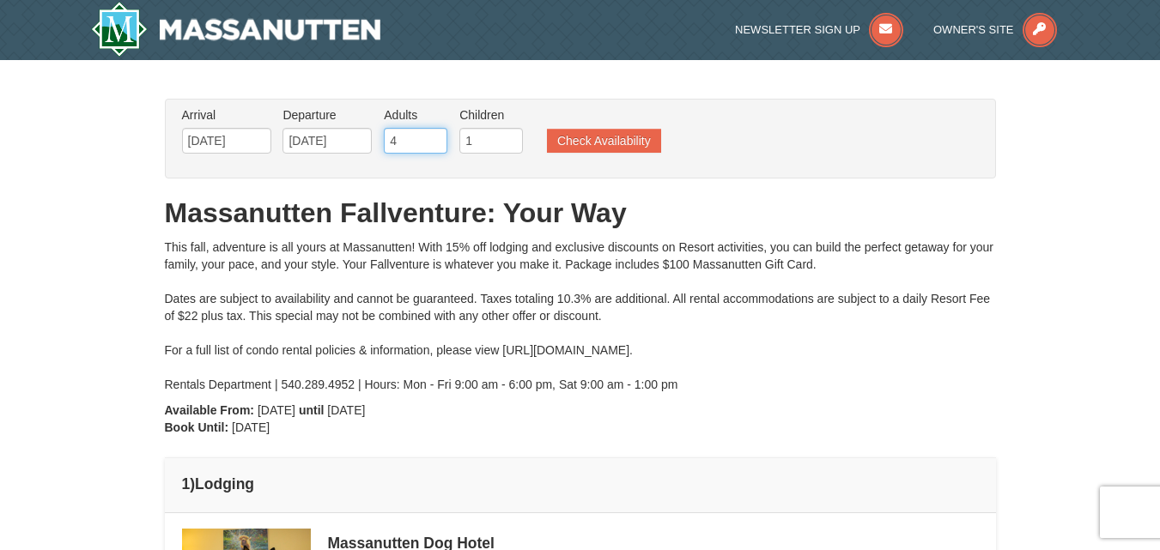
click at [425, 138] on input "4" at bounding box center [416, 141] width 64 height 26
type input "5"
click at [438, 137] on input "5" at bounding box center [416, 141] width 64 height 26
click at [495, 146] on input "1" at bounding box center [491, 141] width 64 height 26
click at [495, 146] on input "number" at bounding box center [491, 141] width 64 height 26
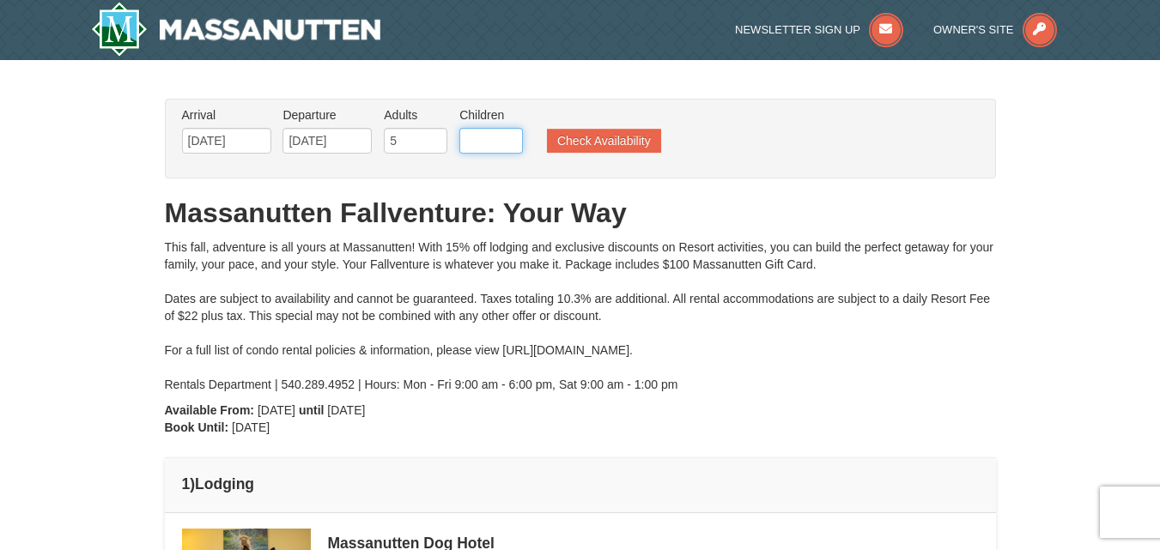
type input "0"
click at [587, 152] on button "Check Availability" at bounding box center [604, 141] width 114 height 24
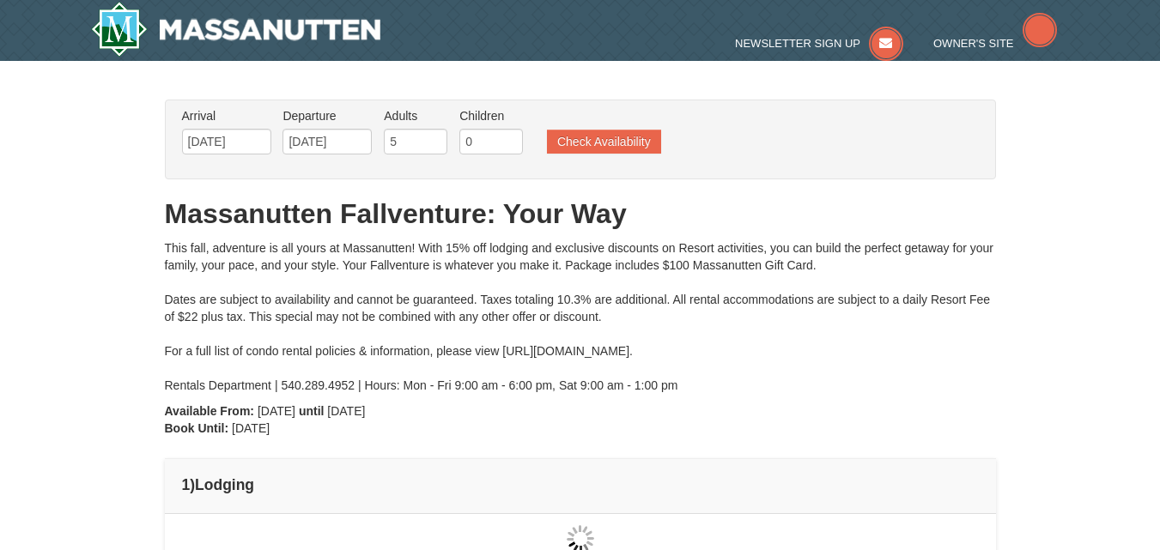
type input "[DATE]"
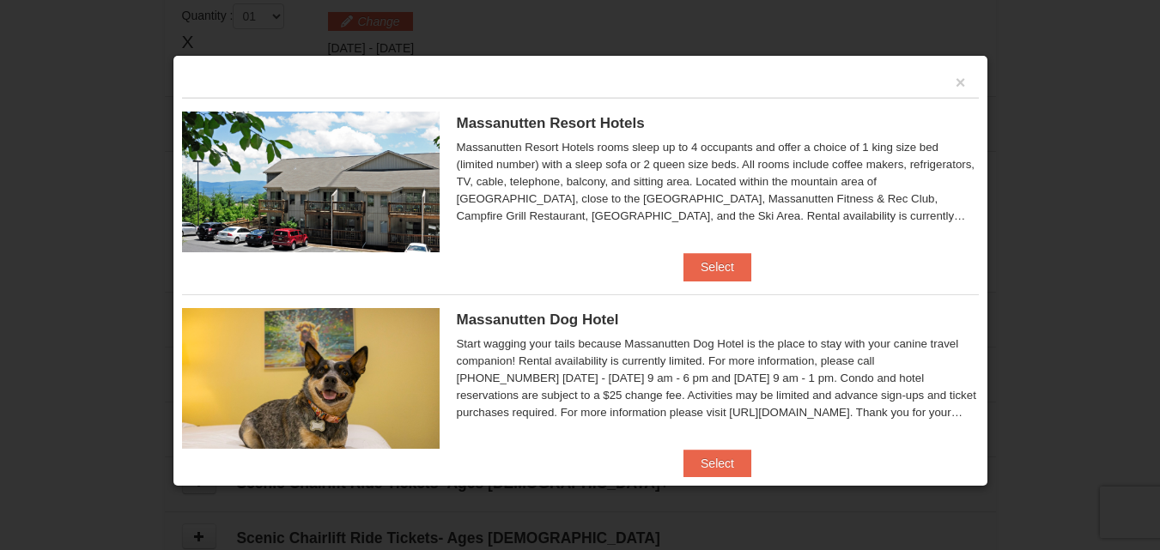
scroll to position [30, 0]
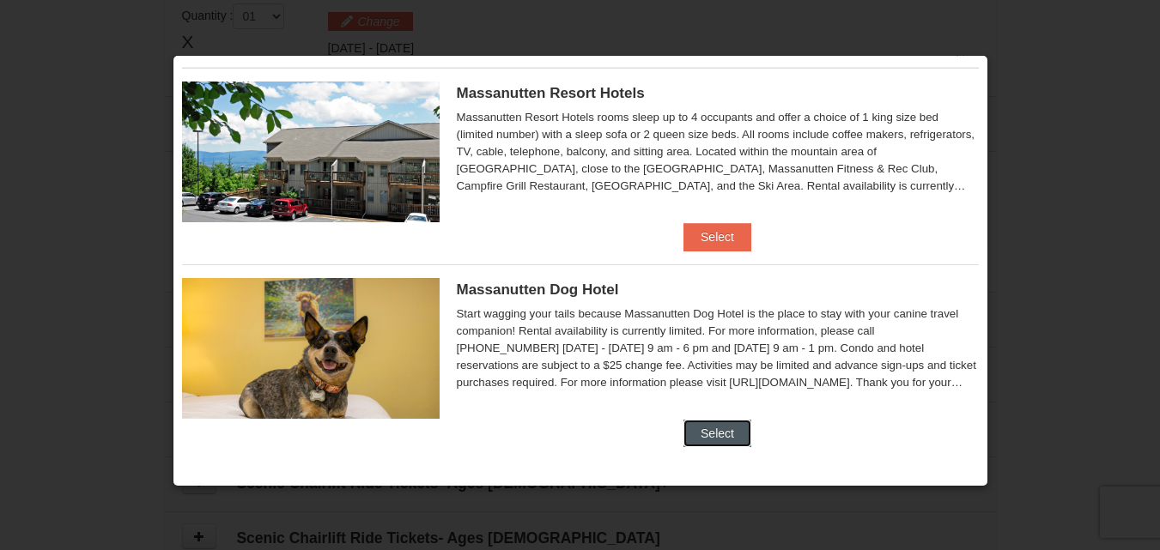
click at [702, 428] on button "Select" at bounding box center [718, 433] width 68 height 27
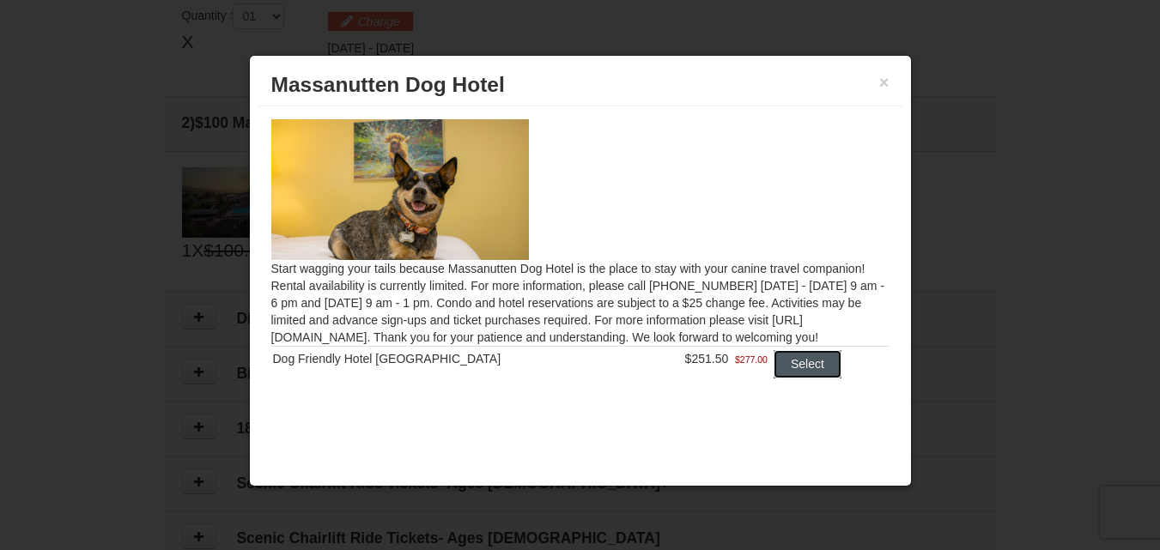
click at [785, 374] on button "Select" at bounding box center [808, 363] width 68 height 27
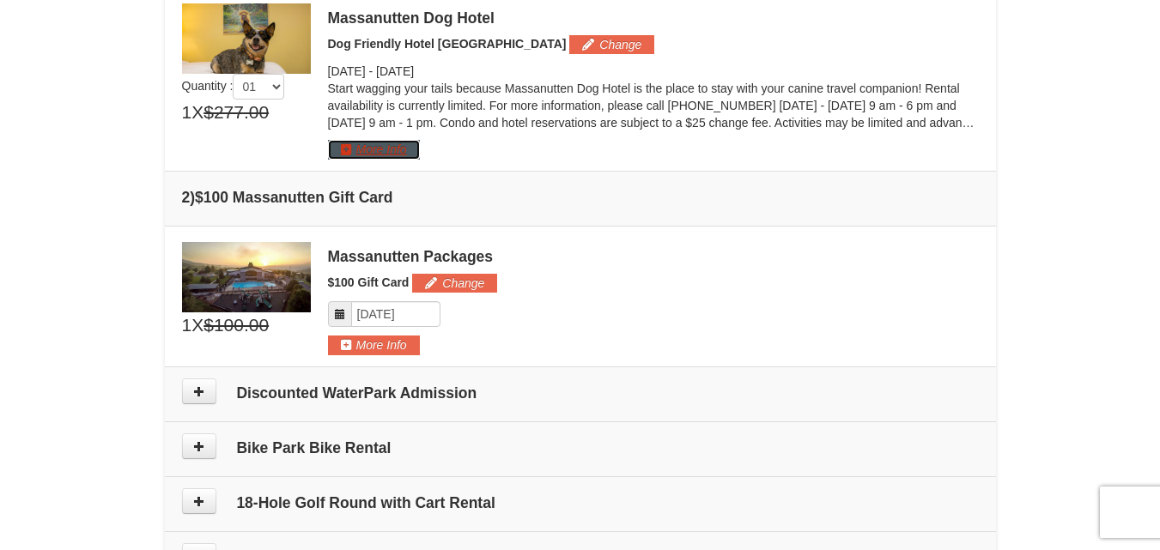
click at [385, 143] on button "More Info" at bounding box center [374, 149] width 92 height 19
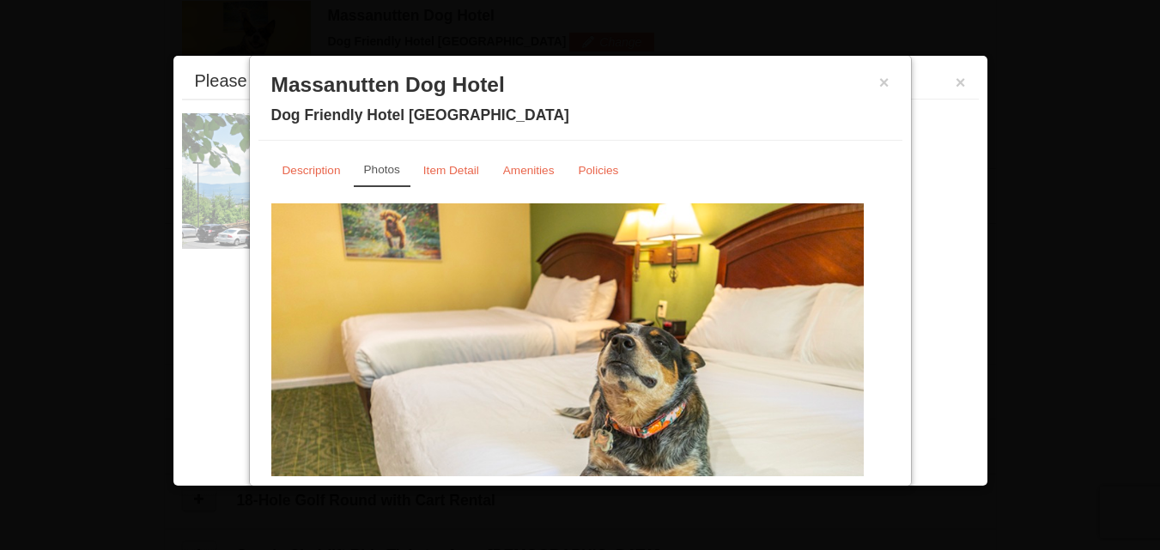
scroll to position [529, 0]
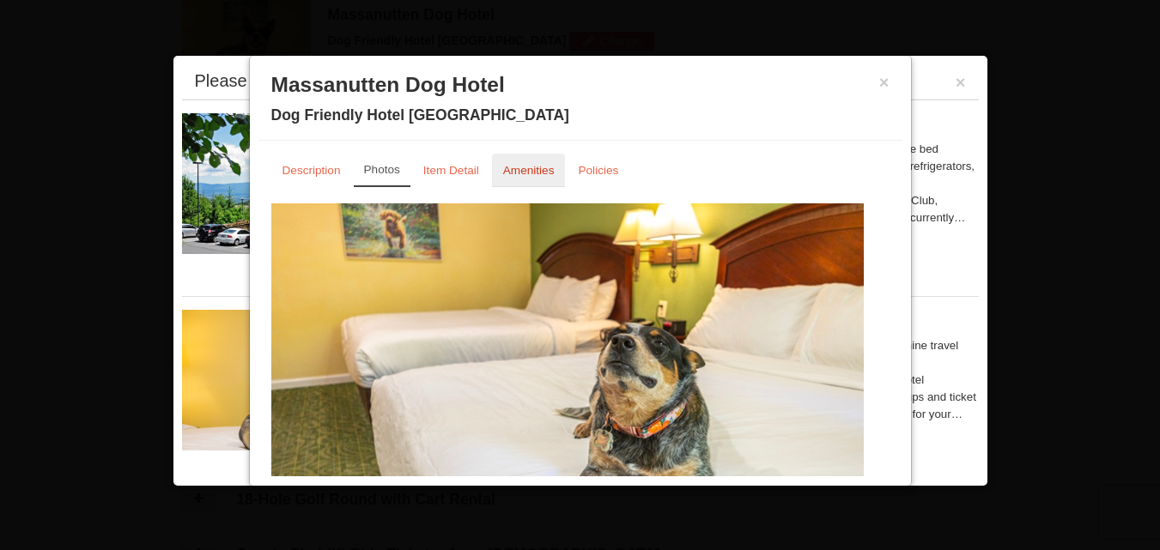
click at [520, 179] on link "Amenities" at bounding box center [529, 170] width 74 height 33
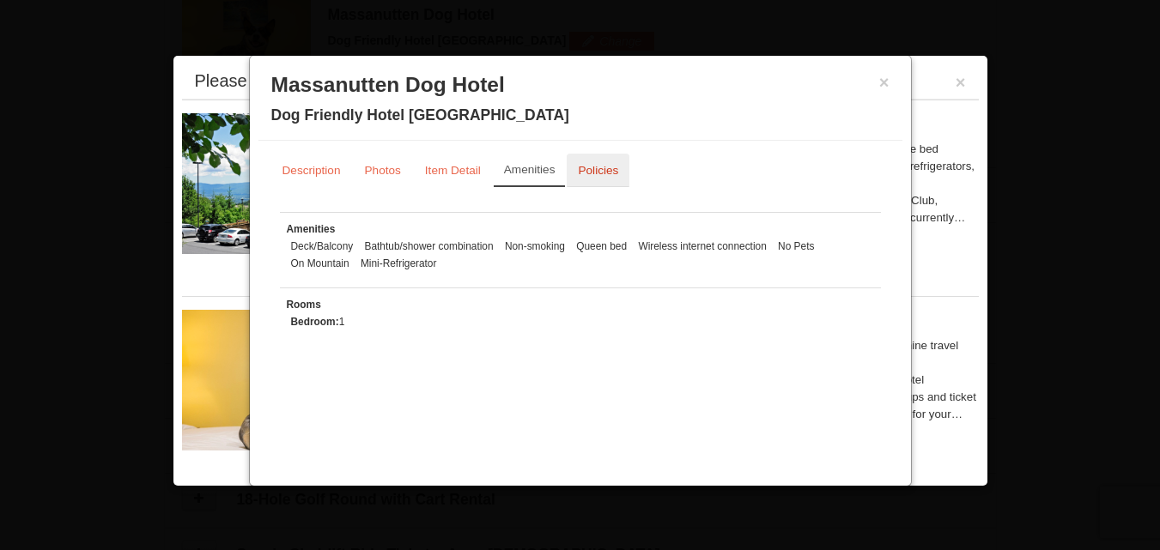
click at [604, 178] on link "Policies" at bounding box center [598, 170] width 63 height 33
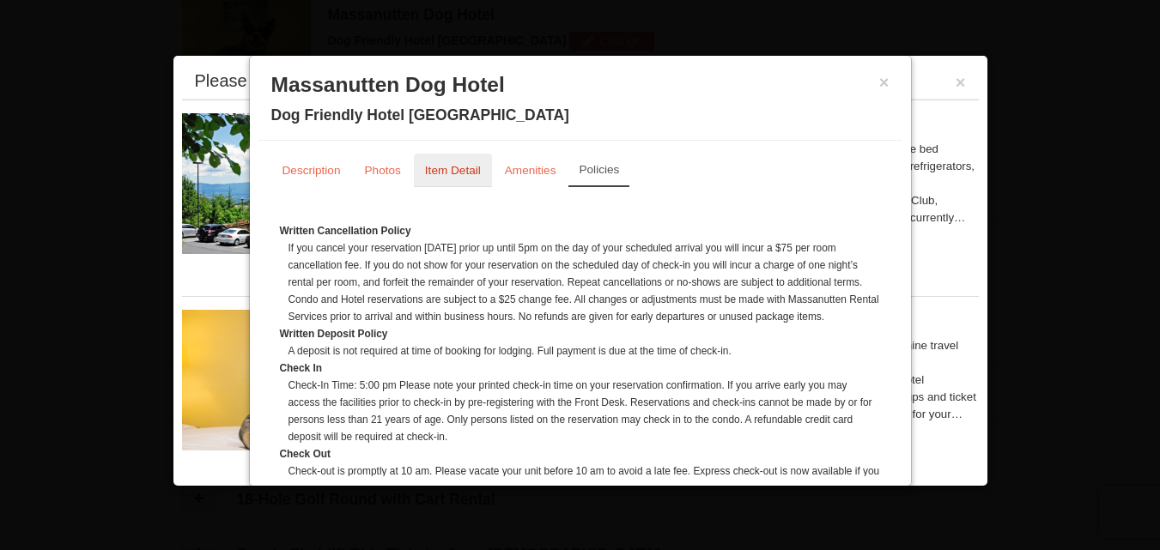
click at [480, 175] on small "Item Detail" at bounding box center [453, 170] width 56 height 13
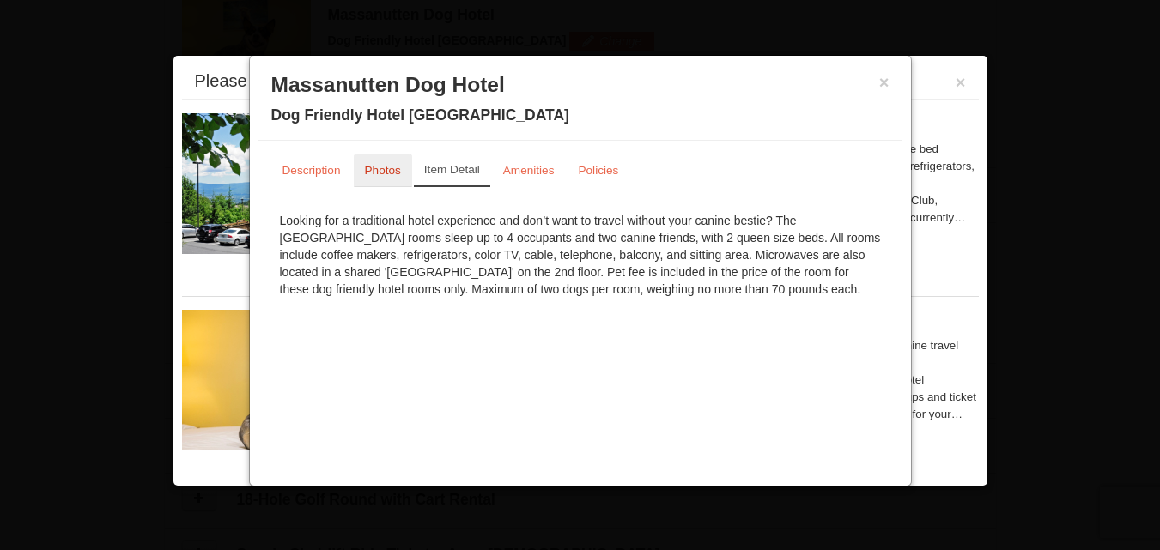
click at [377, 175] on small "Photos" at bounding box center [383, 170] width 36 height 13
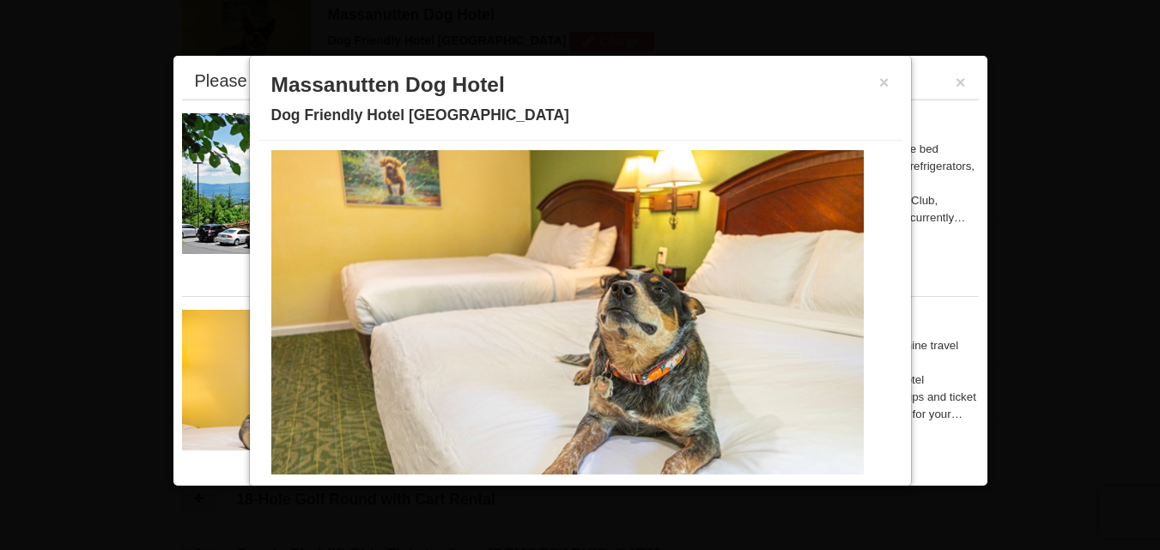
scroll to position [82, 0]
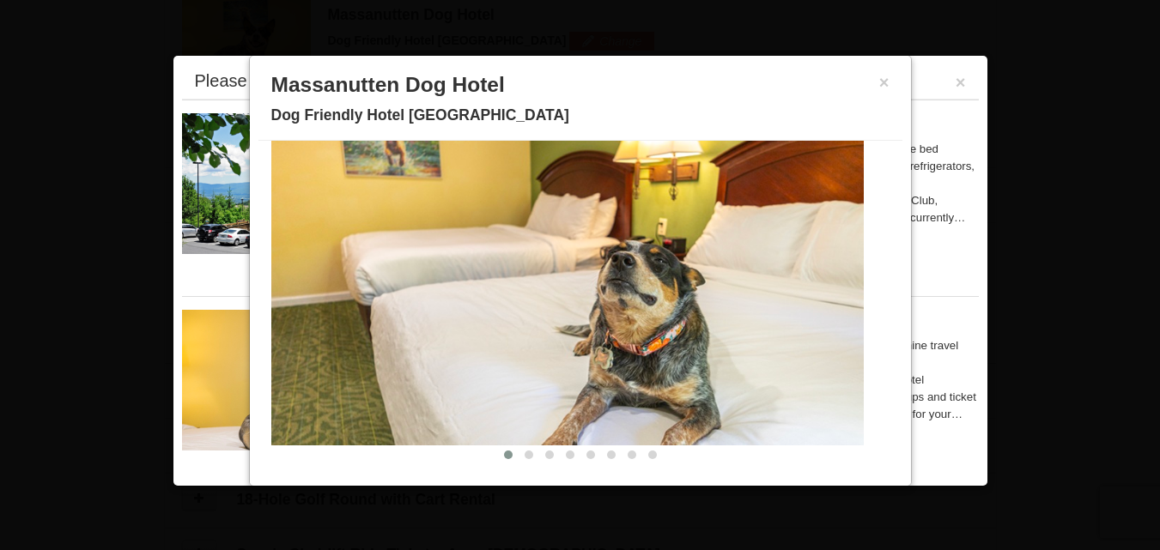
click at [724, 368] on img at bounding box center [567, 283] width 593 height 325
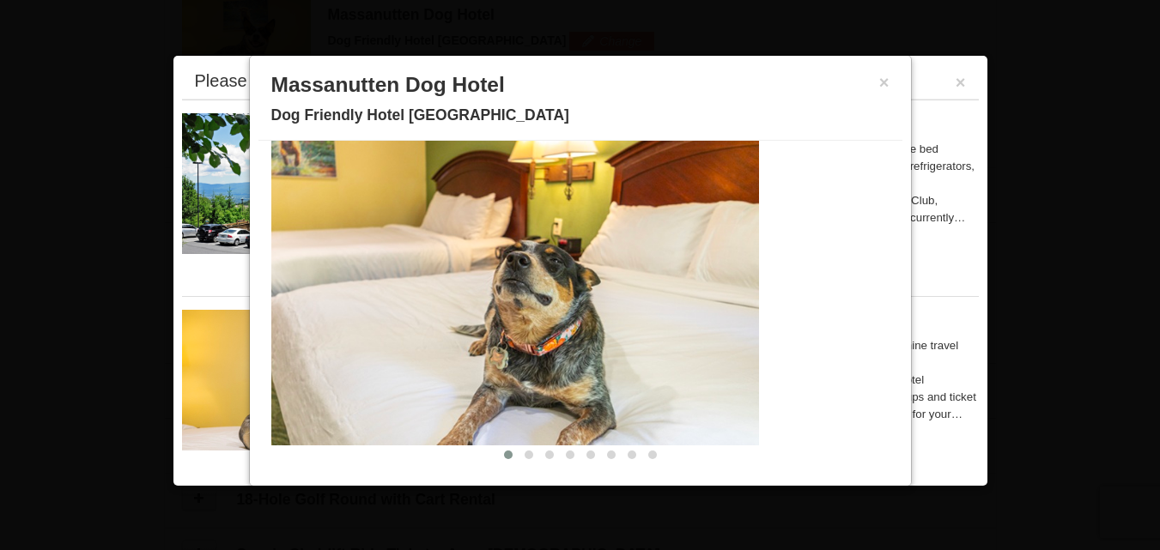
drag, startPoint x: 724, startPoint y: 368, endPoint x: 544, endPoint y: 358, distance: 179.8
click at [544, 358] on img at bounding box center [463, 283] width 593 height 325
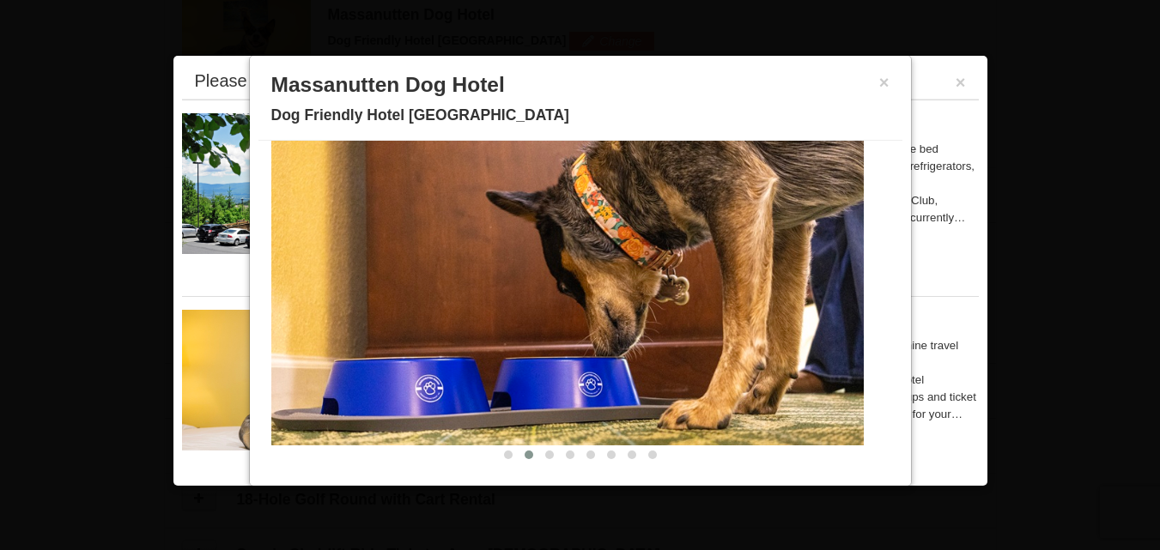
drag, startPoint x: 694, startPoint y: 371, endPoint x: 471, endPoint y: 366, distance: 223.3
click at [489, 366] on img at bounding box center [567, 283] width 593 height 325
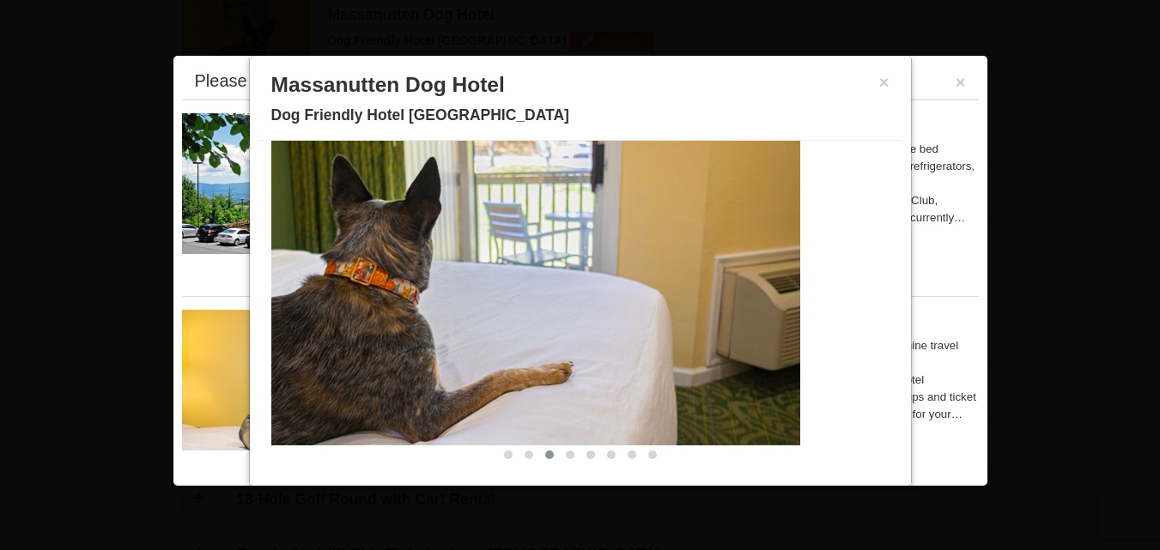
drag, startPoint x: 622, startPoint y: 377, endPoint x: 579, endPoint y: 375, distance: 43.0
click at [593, 375] on img at bounding box center [504, 283] width 593 height 325
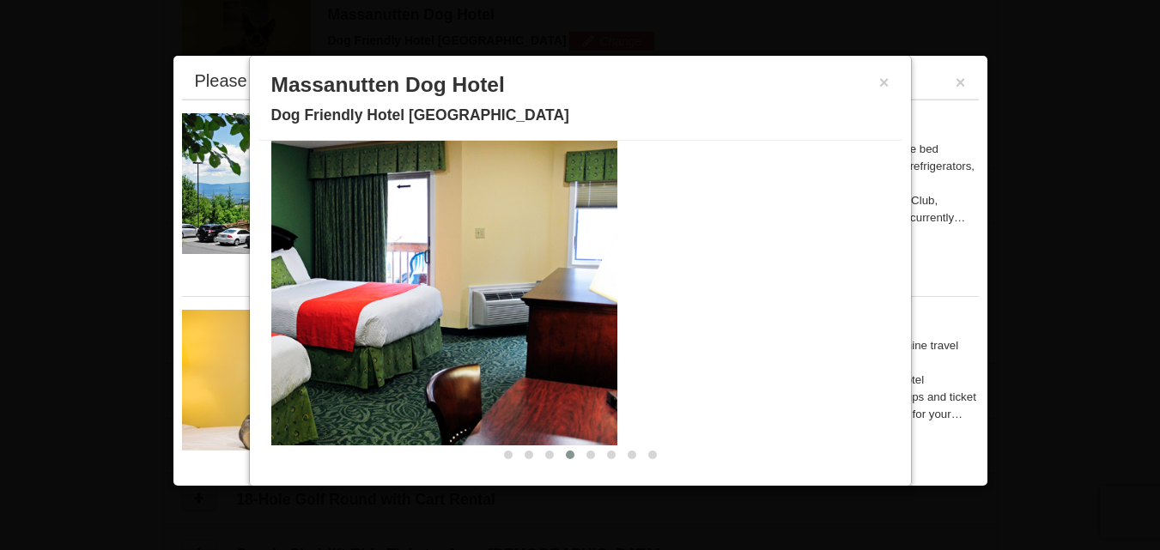
drag, startPoint x: 714, startPoint y: 376, endPoint x: 438, endPoint y: 358, distance: 276.3
click at [441, 360] on img at bounding box center [321, 283] width 593 height 325
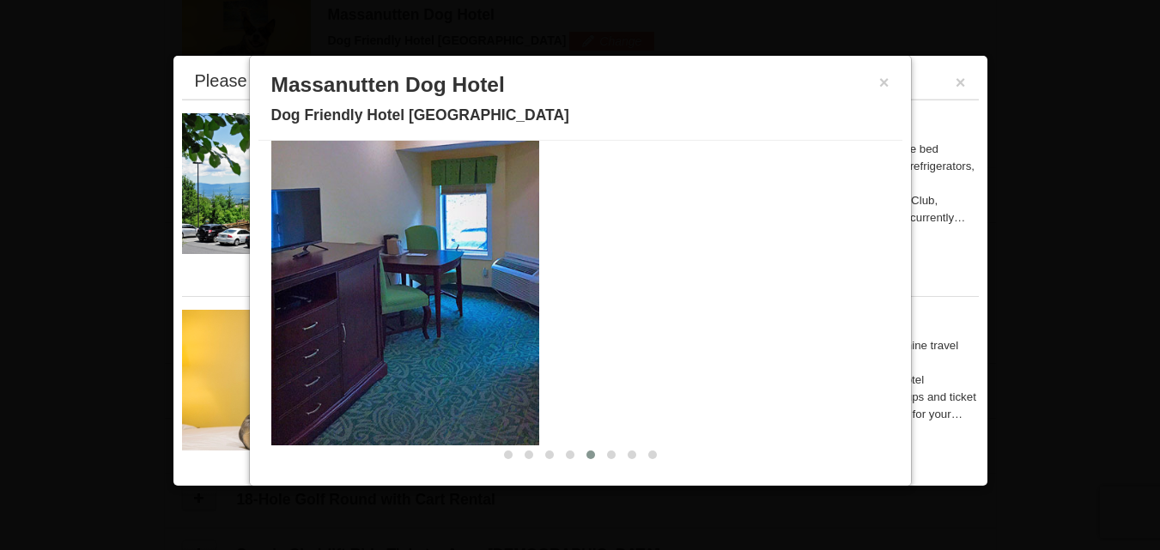
drag, startPoint x: 688, startPoint y: 378, endPoint x: 367, endPoint y: 375, distance: 321.2
click at [367, 375] on img at bounding box center [243, 283] width 593 height 325
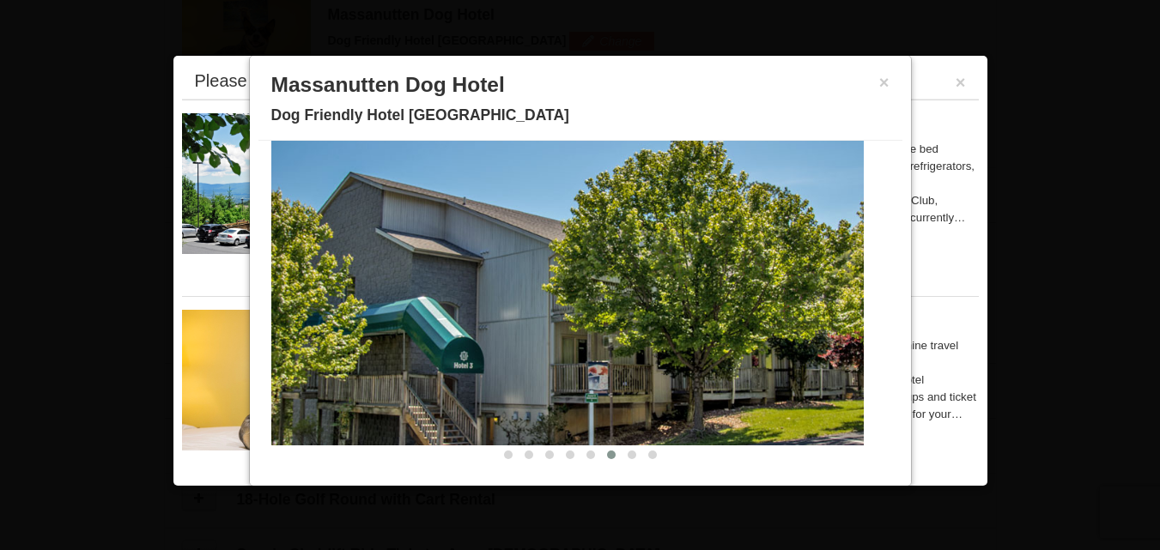
drag, startPoint x: 607, startPoint y: 392, endPoint x: 410, endPoint y: 380, distance: 197.0
click at [432, 380] on img at bounding box center [567, 283] width 593 height 325
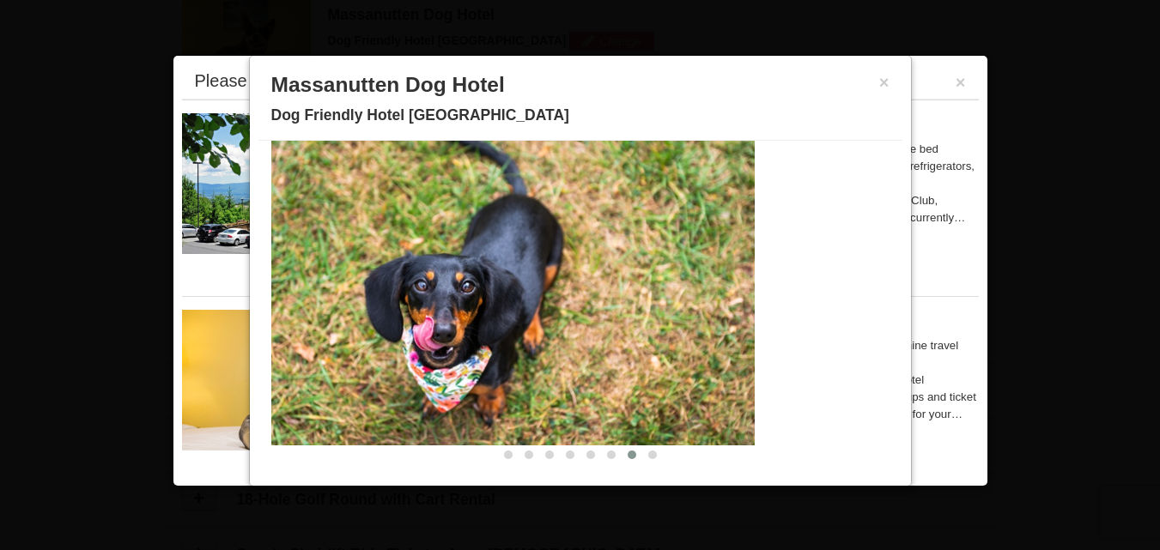
drag, startPoint x: 543, startPoint y: 382, endPoint x: 354, endPoint y: 344, distance: 192.8
click at [362, 346] on img at bounding box center [458, 283] width 593 height 325
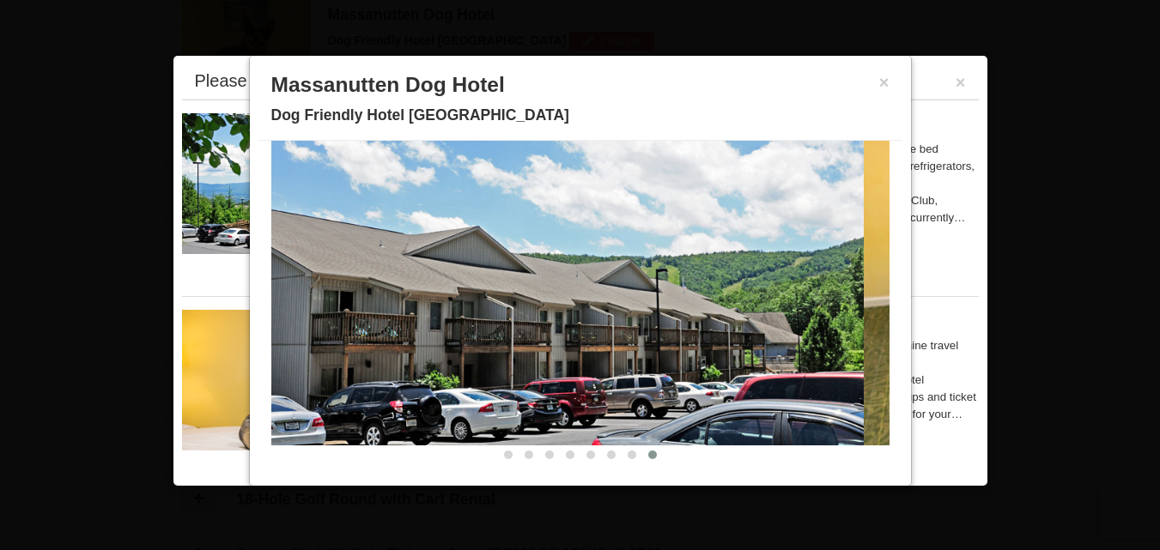
drag, startPoint x: 553, startPoint y: 356, endPoint x: 295, endPoint y: 350, distance: 258.6
click at [297, 350] on img at bounding box center [567, 283] width 593 height 325
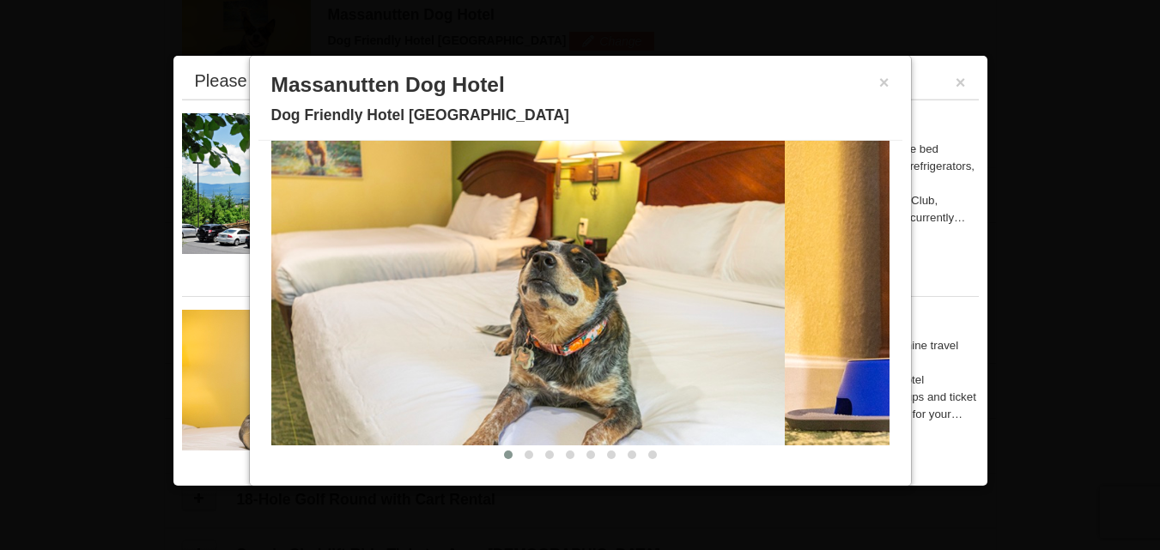
drag, startPoint x: 545, startPoint y: 356, endPoint x: 307, endPoint y: 326, distance: 240.6
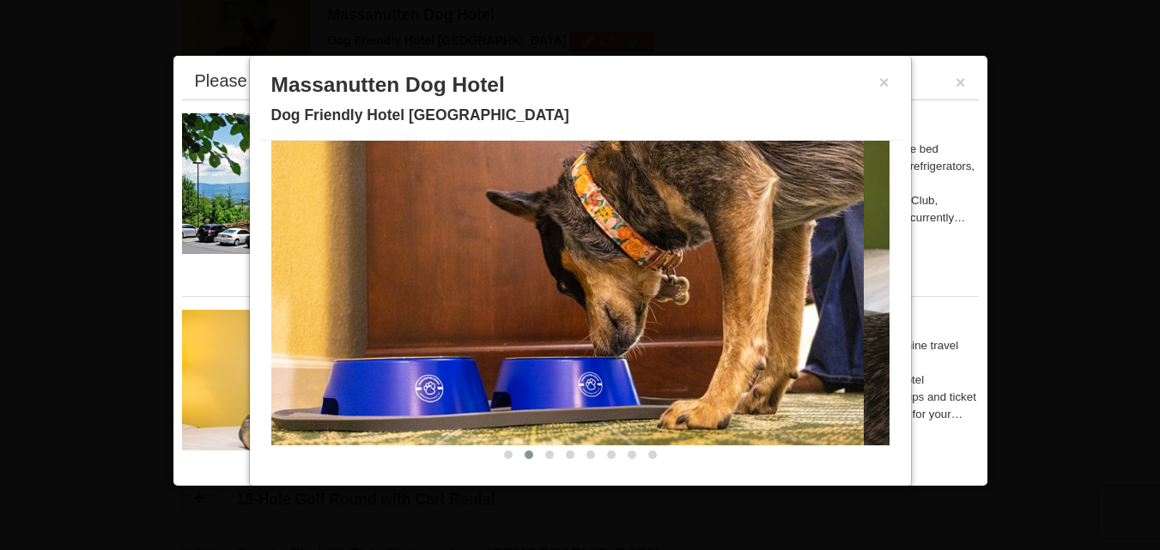
drag, startPoint x: 563, startPoint y: 347, endPoint x: 228, endPoint y: 352, distance: 335.0
click at [231, 353] on div "From: To: Adults: 5 Children: 0 Change Arrival Please format dates MM/DD/YYYY P…" at bounding box center [580, 181] width 831 height 1223
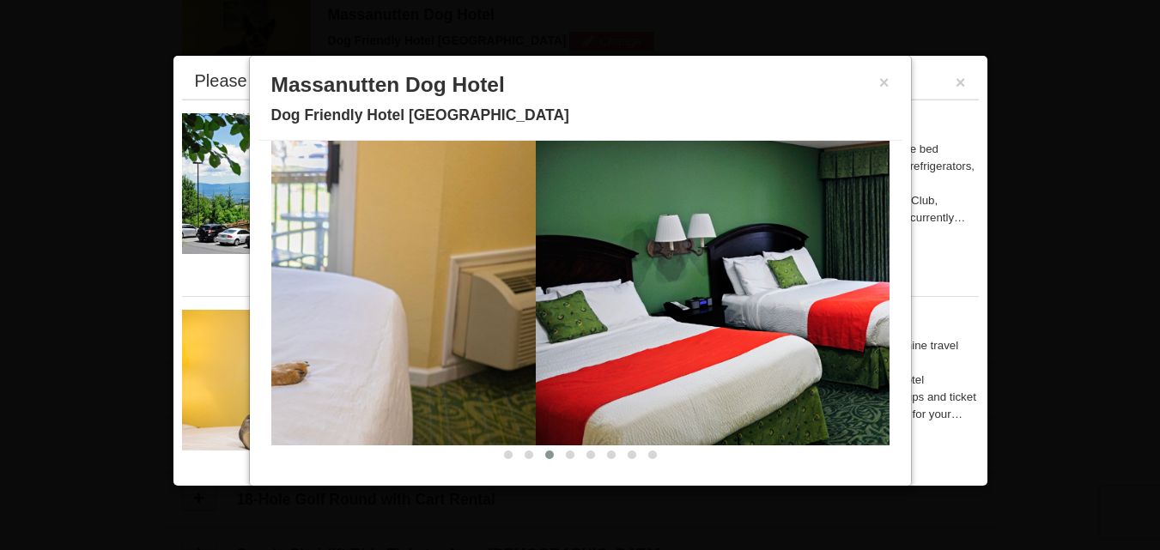
drag, startPoint x: 417, startPoint y: 374, endPoint x: 180, endPoint y: 373, distance: 236.2
click at [184, 374] on div "From: To: Adults: 5 Children: 0 Change Arrival Please format dates MM/DD/YYYY P…" at bounding box center [580, 181] width 831 height 1223
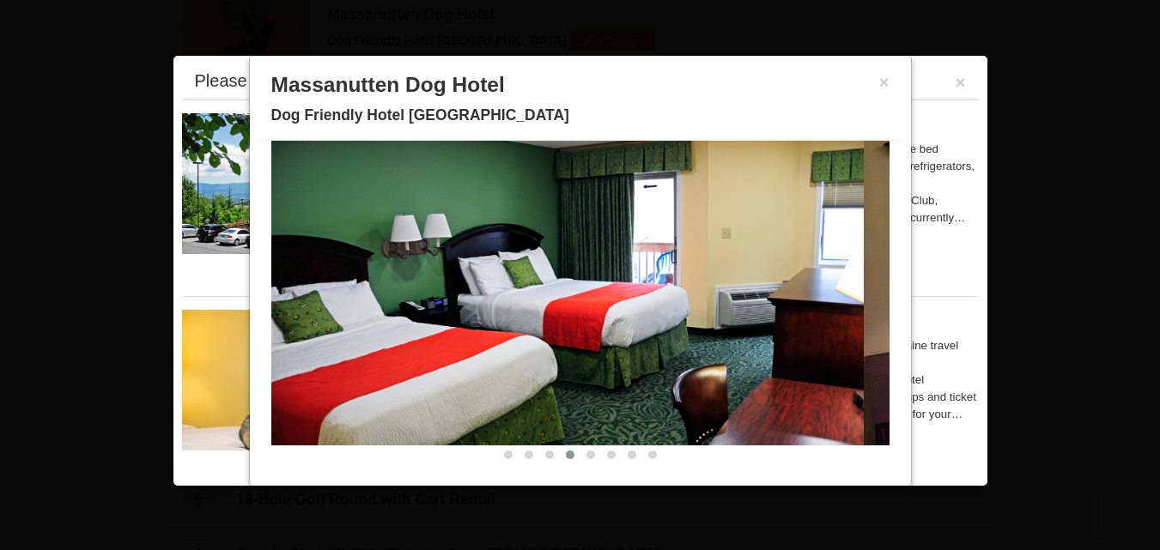
drag, startPoint x: 581, startPoint y: 376, endPoint x: 344, endPoint y: 362, distance: 238.3
click at [363, 365] on img at bounding box center [567, 283] width 593 height 325
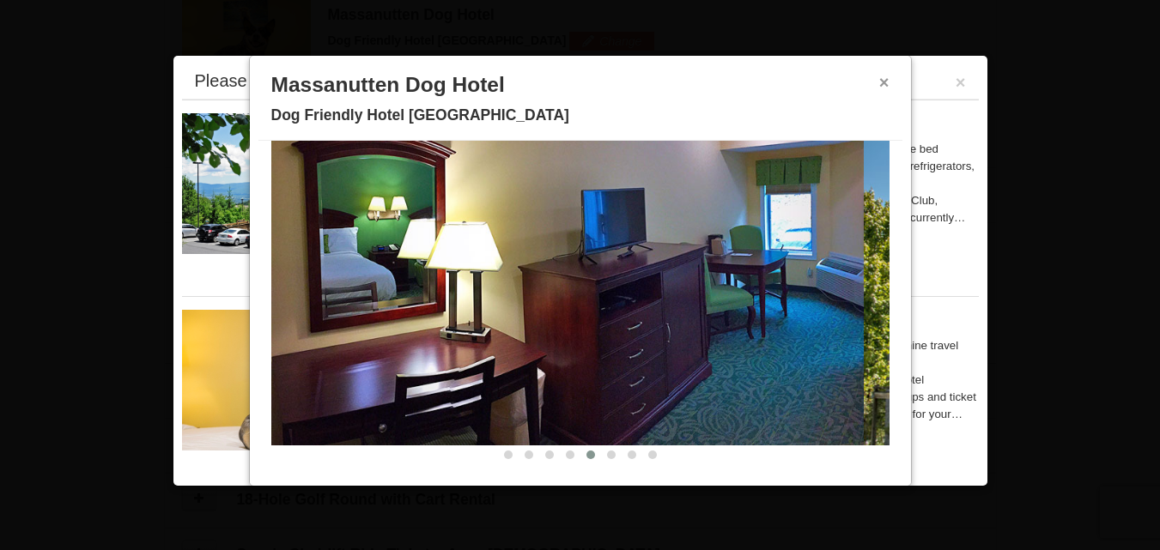
click at [879, 89] on button "×" at bounding box center [884, 82] width 10 height 17
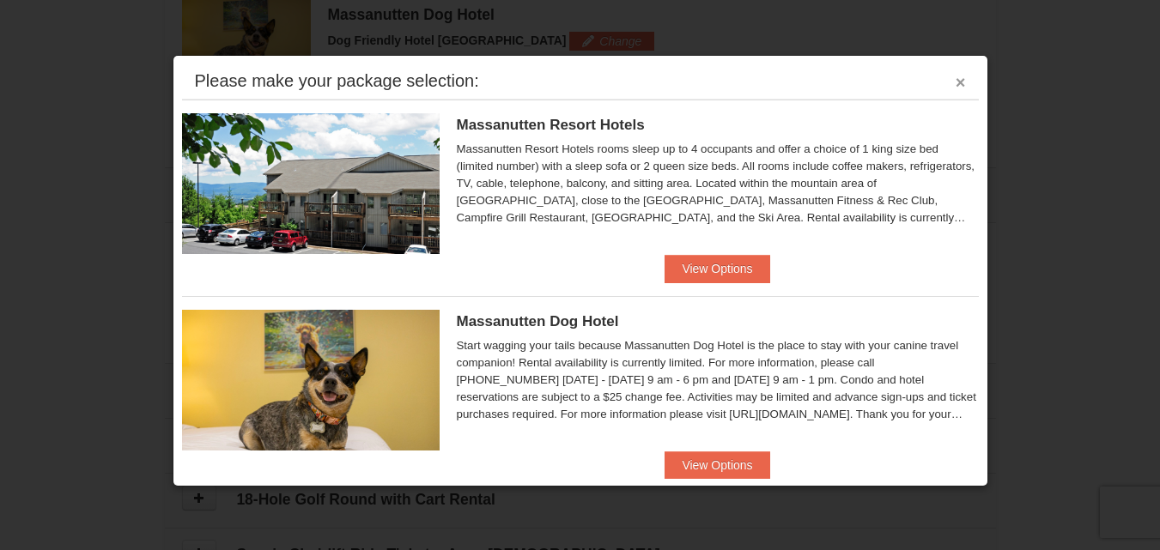
click at [956, 82] on button "×" at bounding box center [961, 82] width 10 height 17
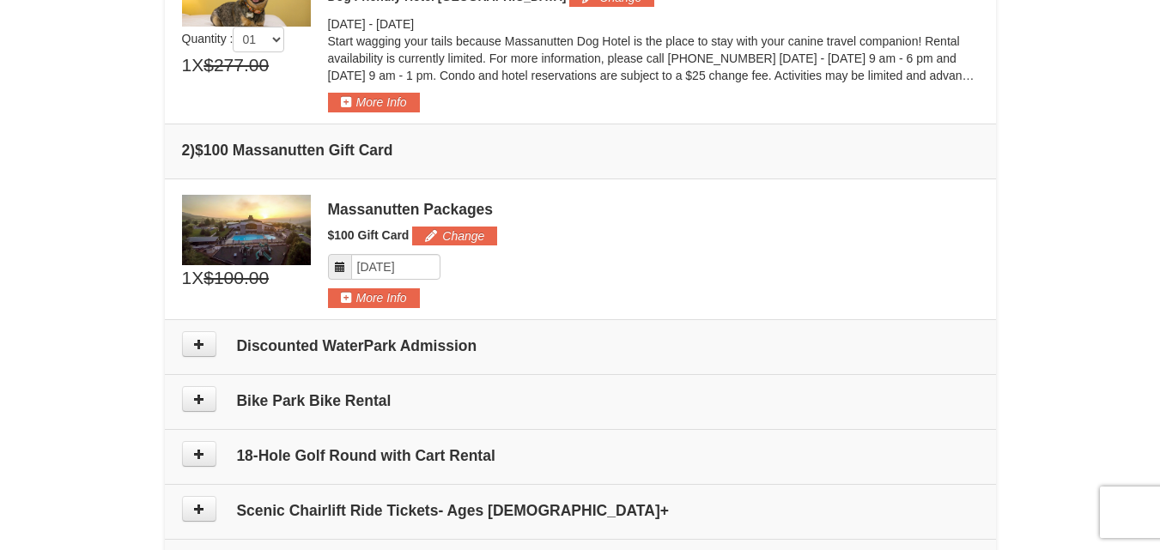
scroll to position [715, 0]
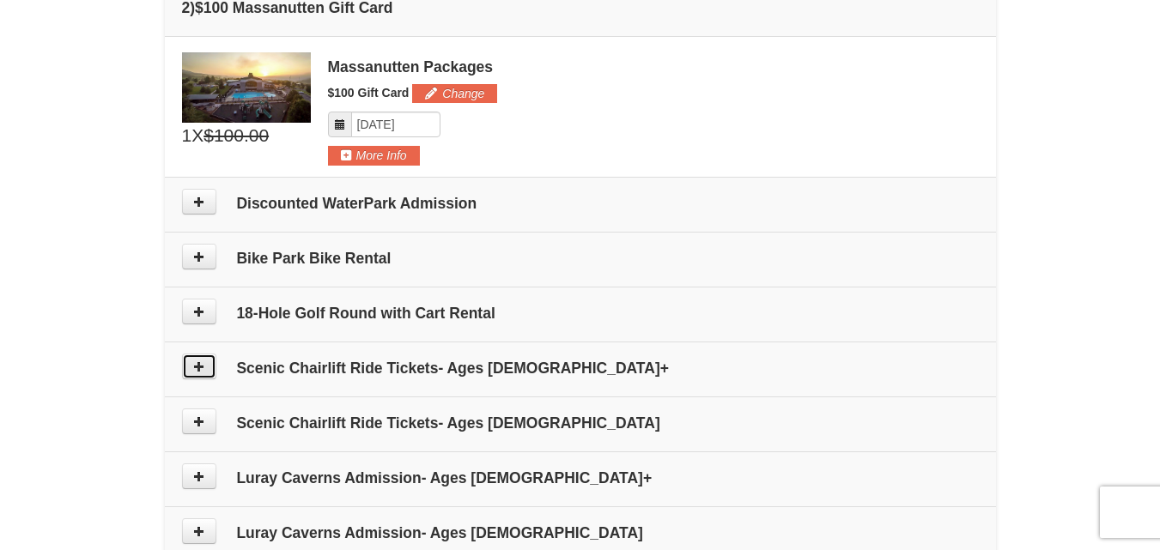
click at [203, 376] on button at bounding box center [199, 367] width 34 height 26
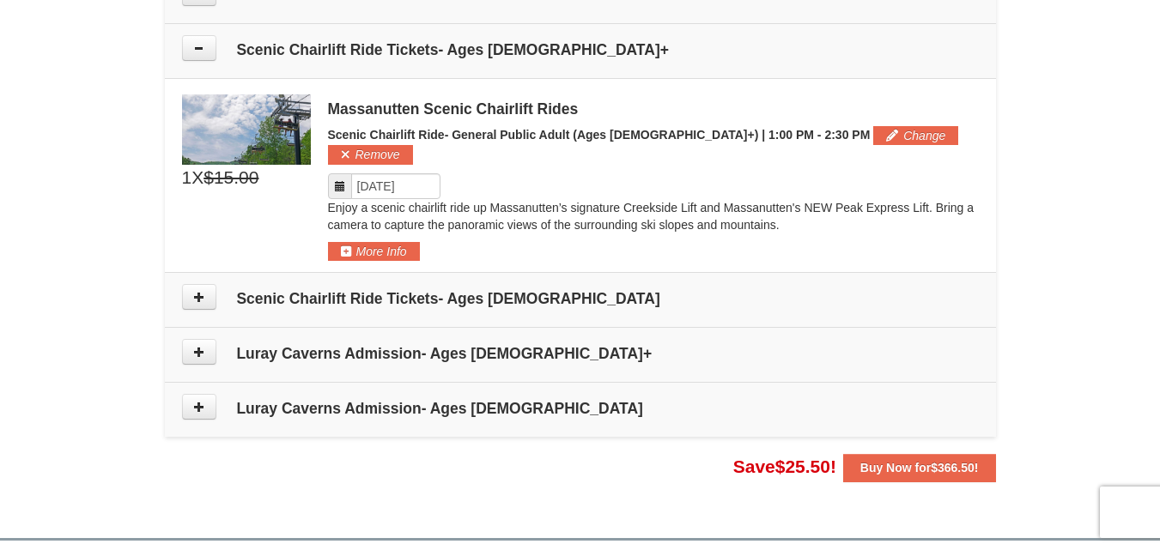
scroll to position [1057, 0]
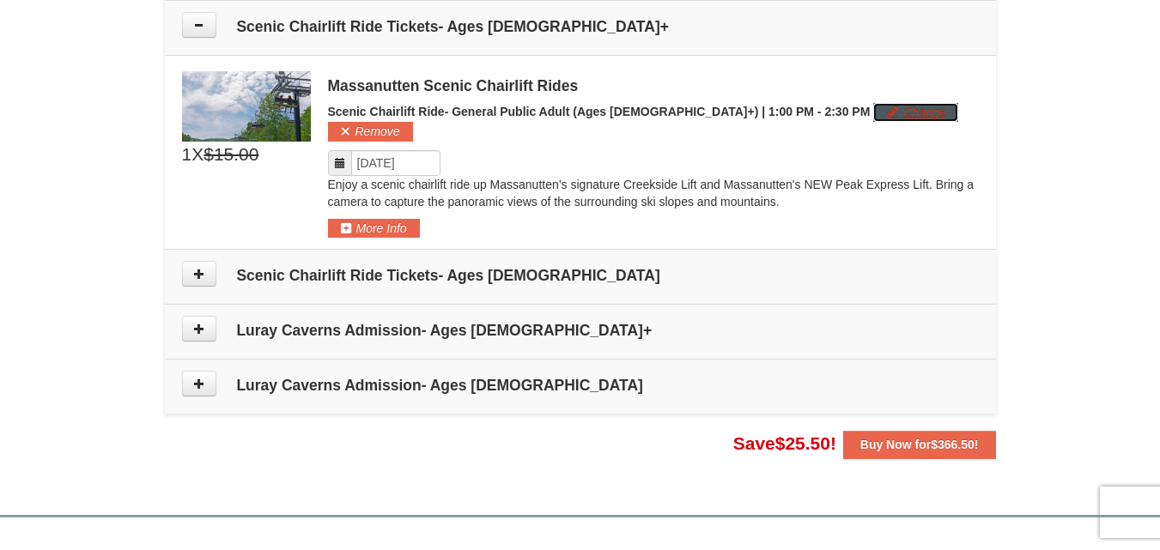
click at [873, 116] on button "Change" at bounding box center [915, 112] width 85 height 19
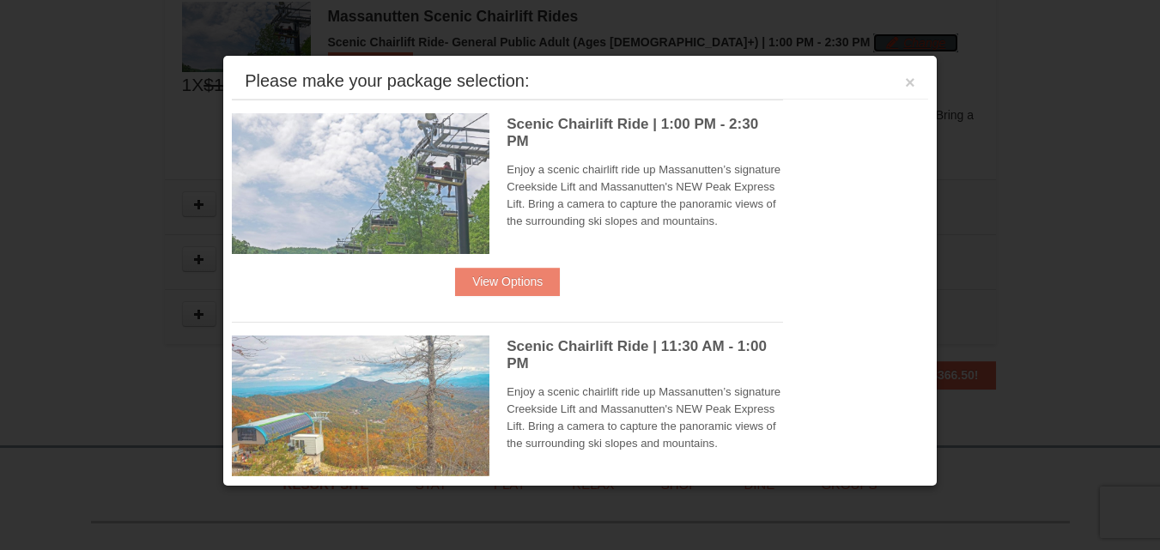
scroll to position [1128, 0]
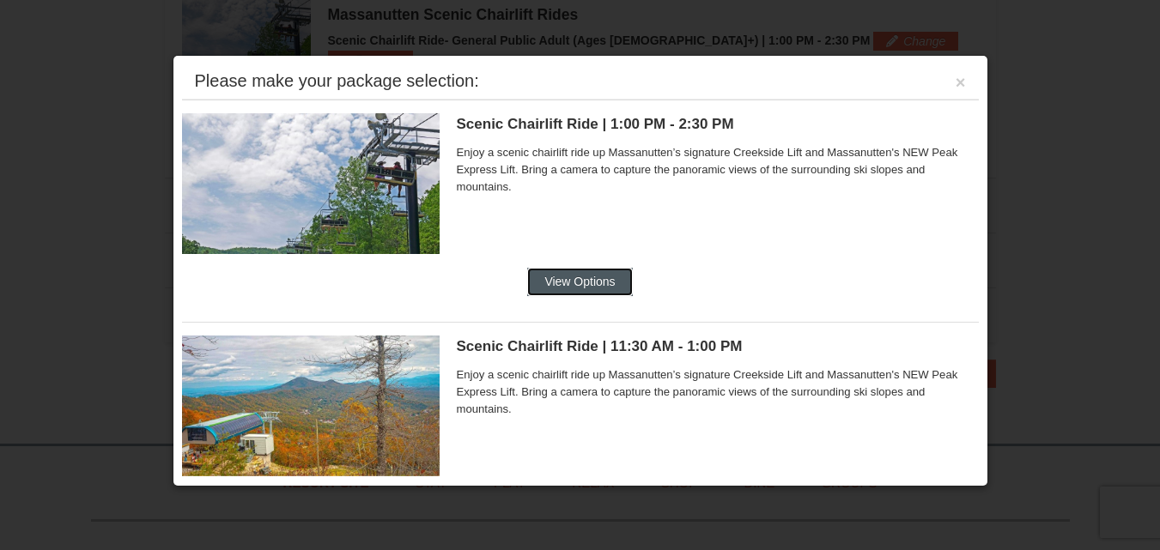
click at [536, 286] on button "View Options" at bounding box center [579, 281] width 105 height 27
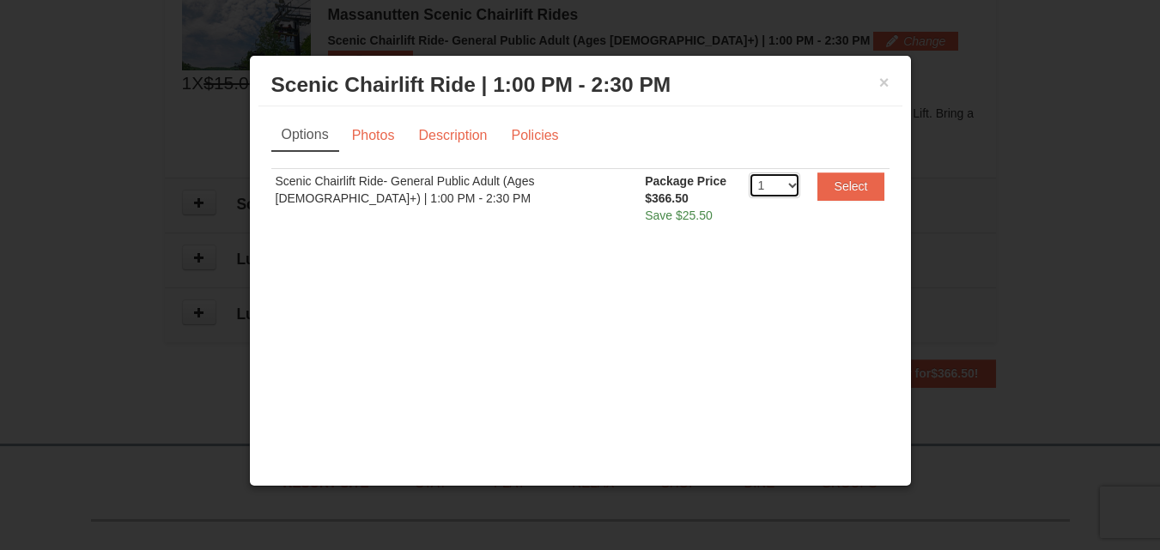
click at [787, 186] on select "1 2 3 4 5 6 7 8 9 10 11 12 13 14 15 16 17 18 19 20" at bounding box center [775, 186] width 52 height 26
select select "5"
click at [749, 173] on select "1 2 3 4 5 6 7 8 9 10 11 12 13 14 15 16 17 18 19 20" at bounding box center [775, 186] width 52 height 26
click at [831, 189] on button "Select" at bounding box center [852, 186] width 68 height 27
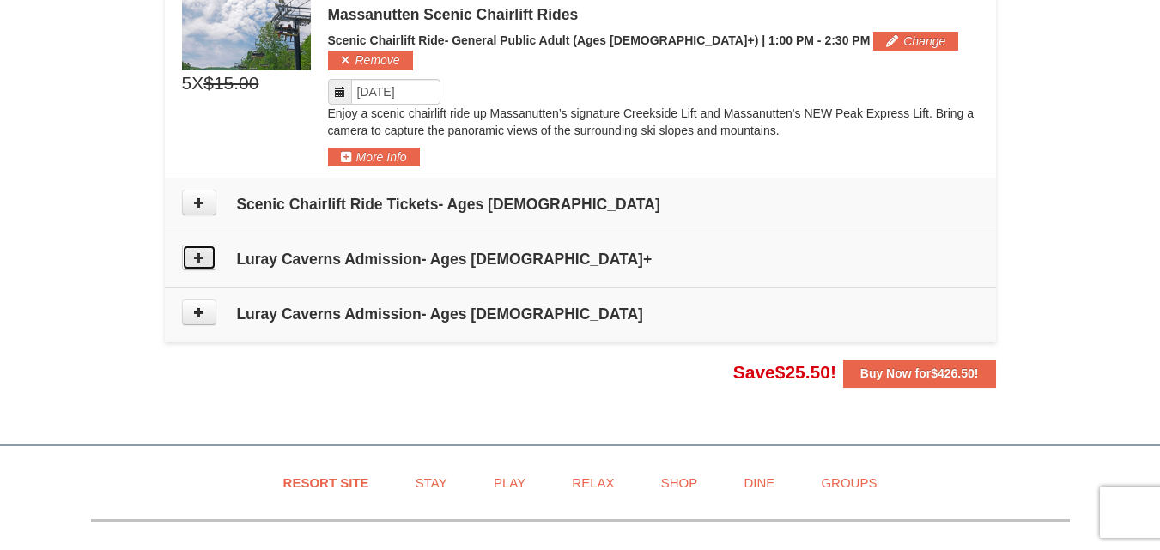
click at [200, 252] on icon at bounding box center [199, 258] width 12 height 12
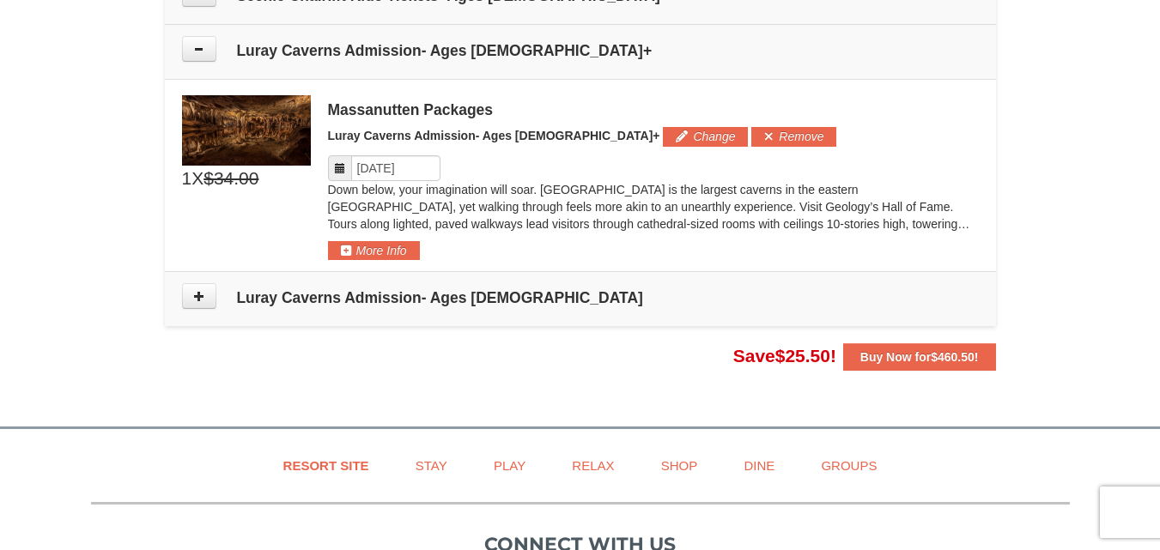
scroll to position [1342, 0]
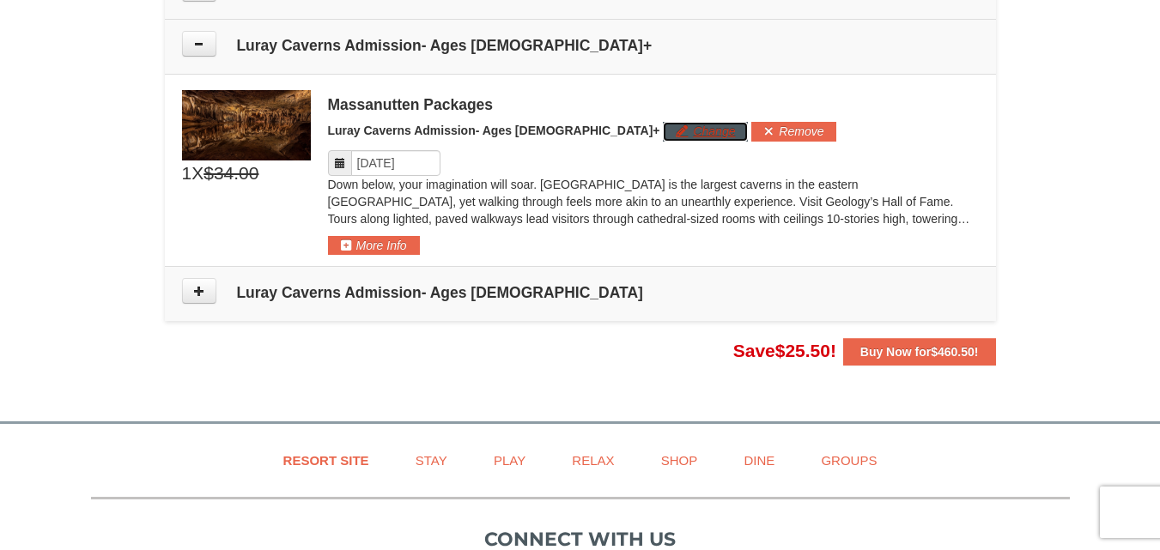
click at [663, 122] on button "Change" at bounding box center [705, 131] width 85 height 19
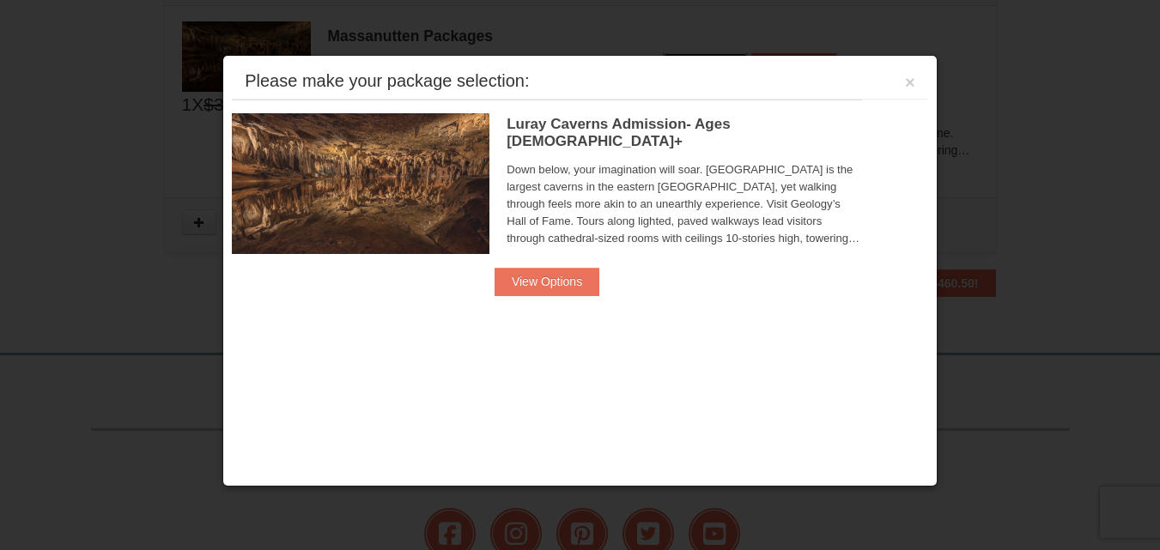
scroll to position [1414, 0]
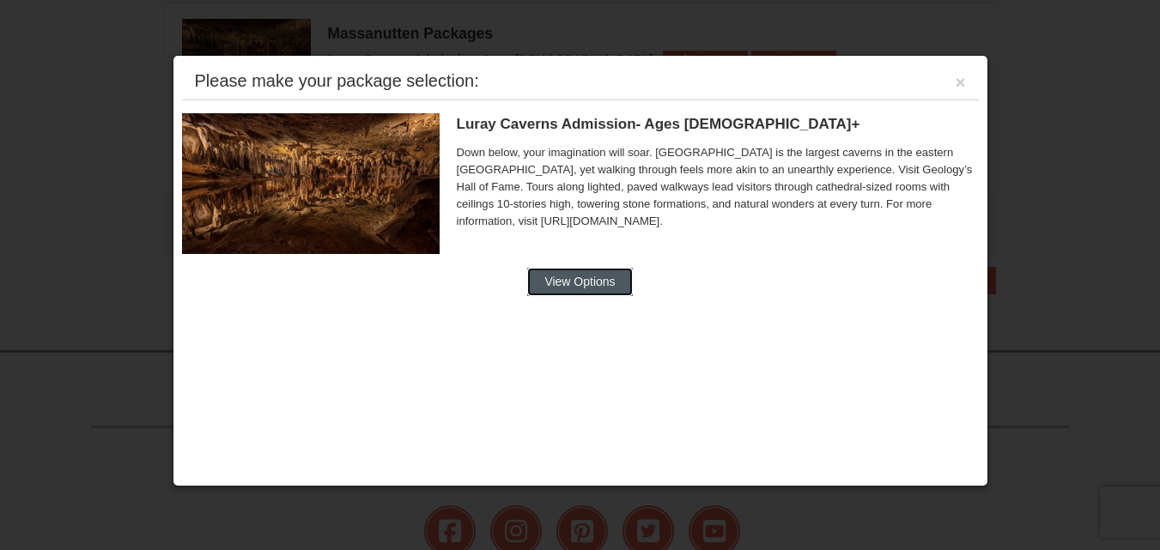
click at [598, 273] on button "View Options" at bounding box center [579, 281] width 105 height 27
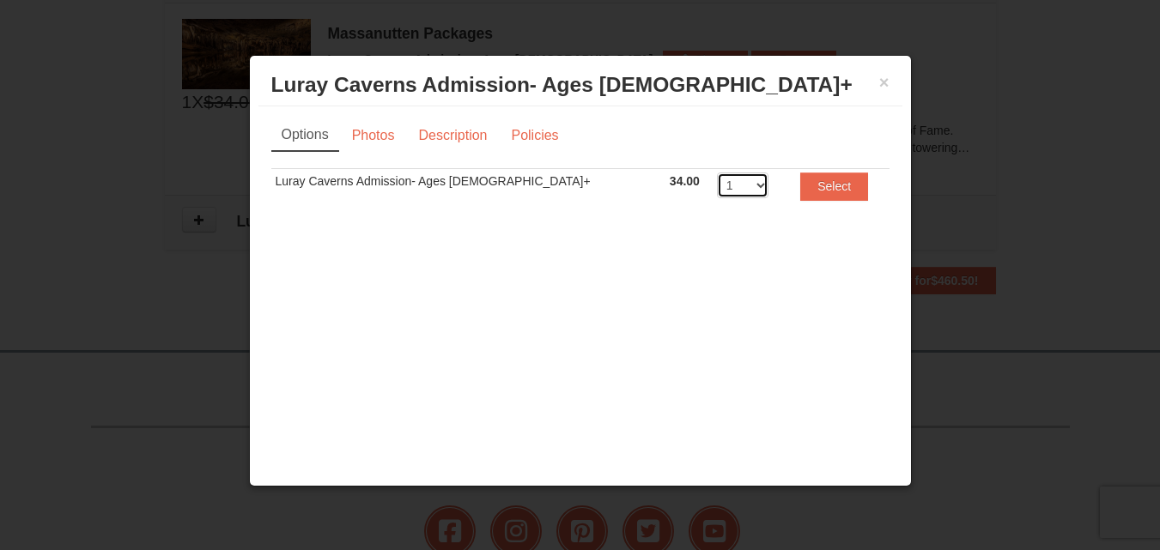
click at [717, 181] on select "1 2 3 4 5 6 7 8 9 10 11 12 13 14 15 16 17 18 19 20" at bounding box center [743, 186] width 52 height 26
select select "5"
click at [717, 173] on select "1 2 3 4 5 6 7 8 9 10 11 12 13 14 15 16 17 18 19 20" at bounding box center [743, 186] width 52 height 26
click at [810, 179] on button "Select" at bounding box center [834, 186] width 68 height 27
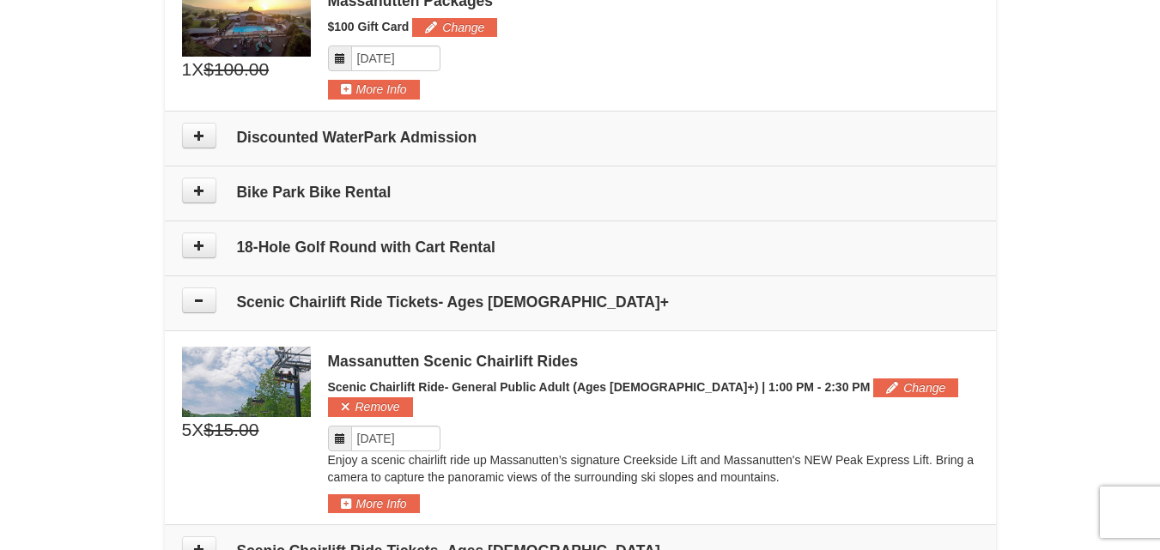
scroll to position [842, 0]
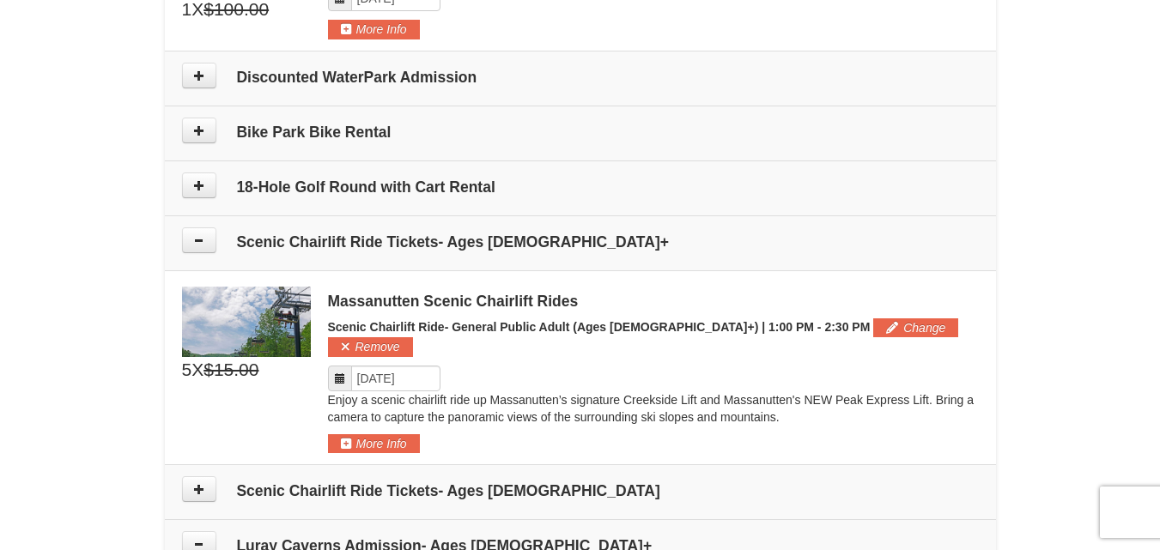
click at [301, 314] on img at bounding box center [246, 322] width 129 height 70
click at [258, 312] on img at bounding box center [246, 322] width 129 height 70
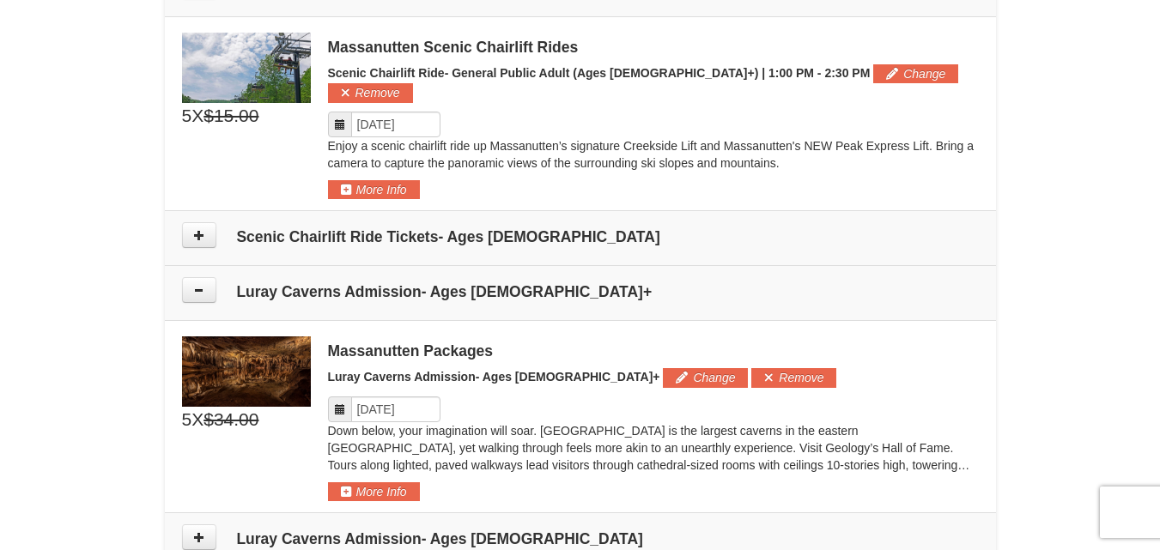
scroll to position [1271, 0]
